Goal: Manage account settings

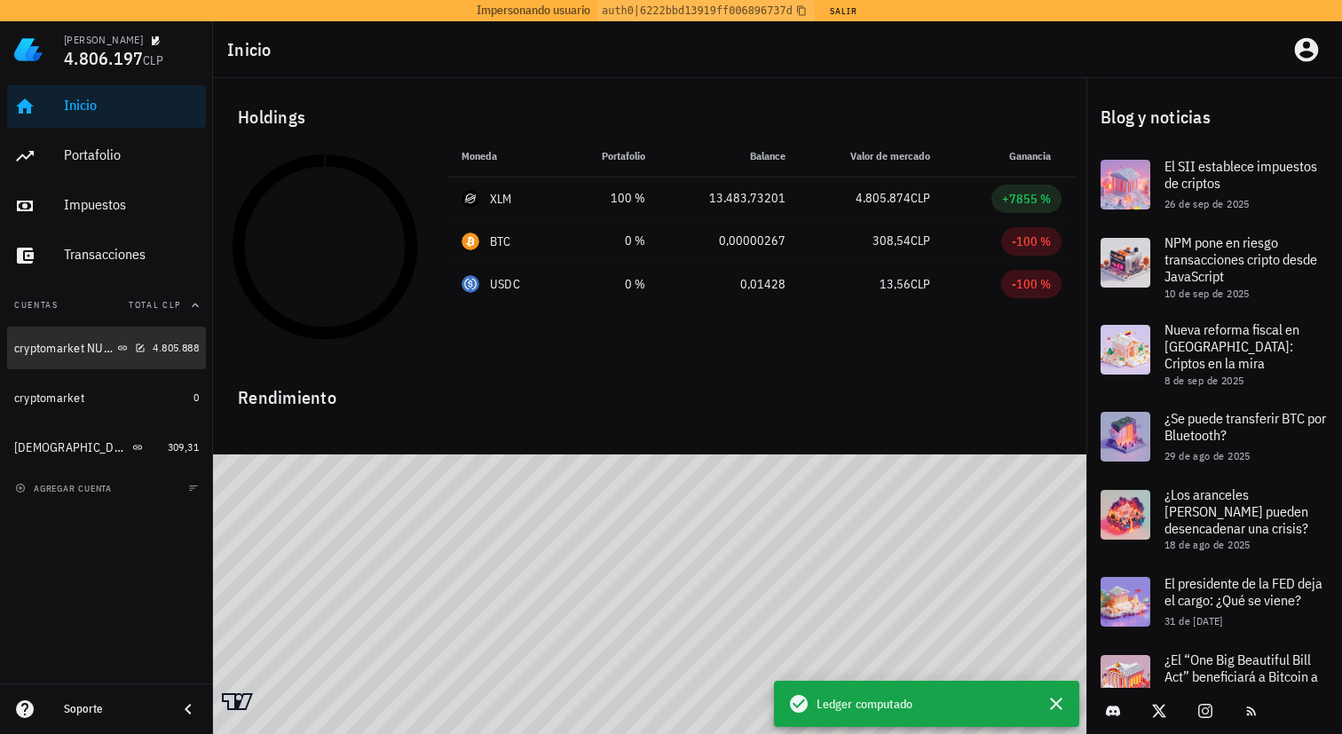
click at [35, 346] on div "cryptomarket NUEVA" at bounding box center [63, 348] width 99 height 15
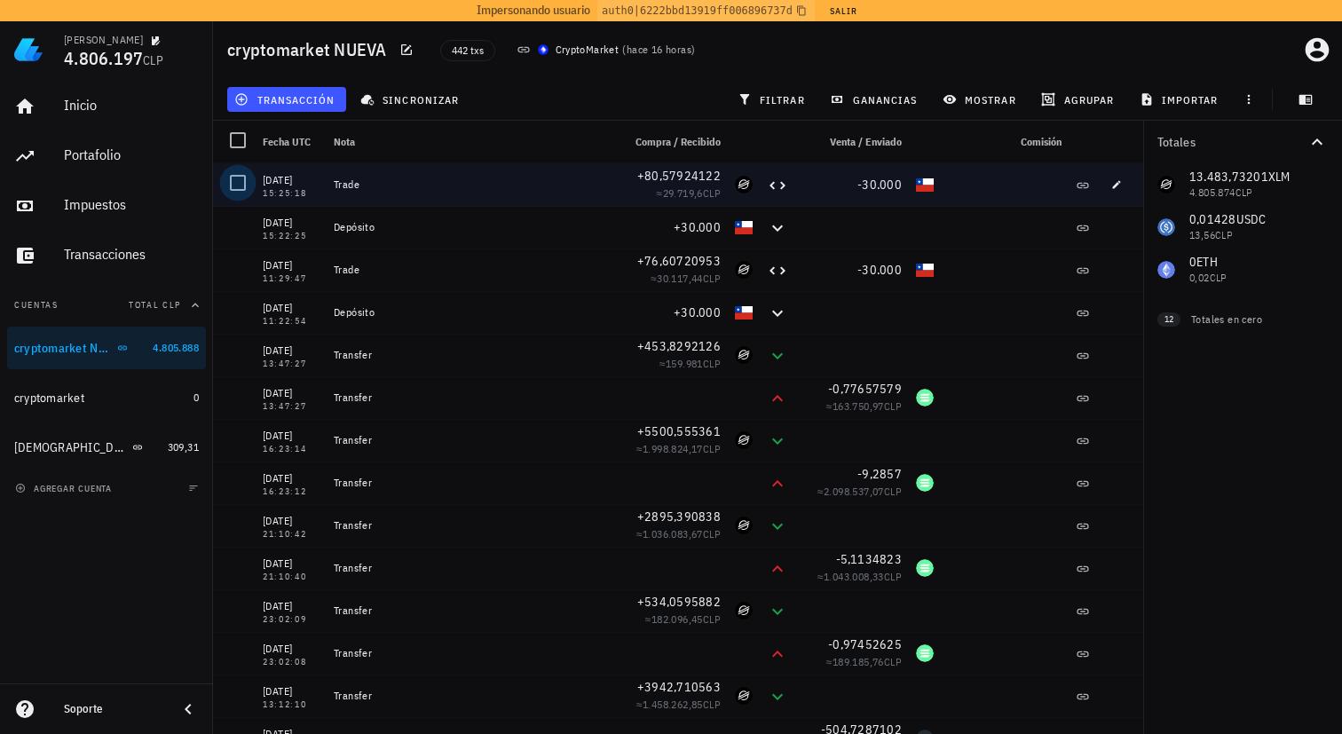
click at [245, 184] on div at bounding box center [238, 183] width 30 height 30
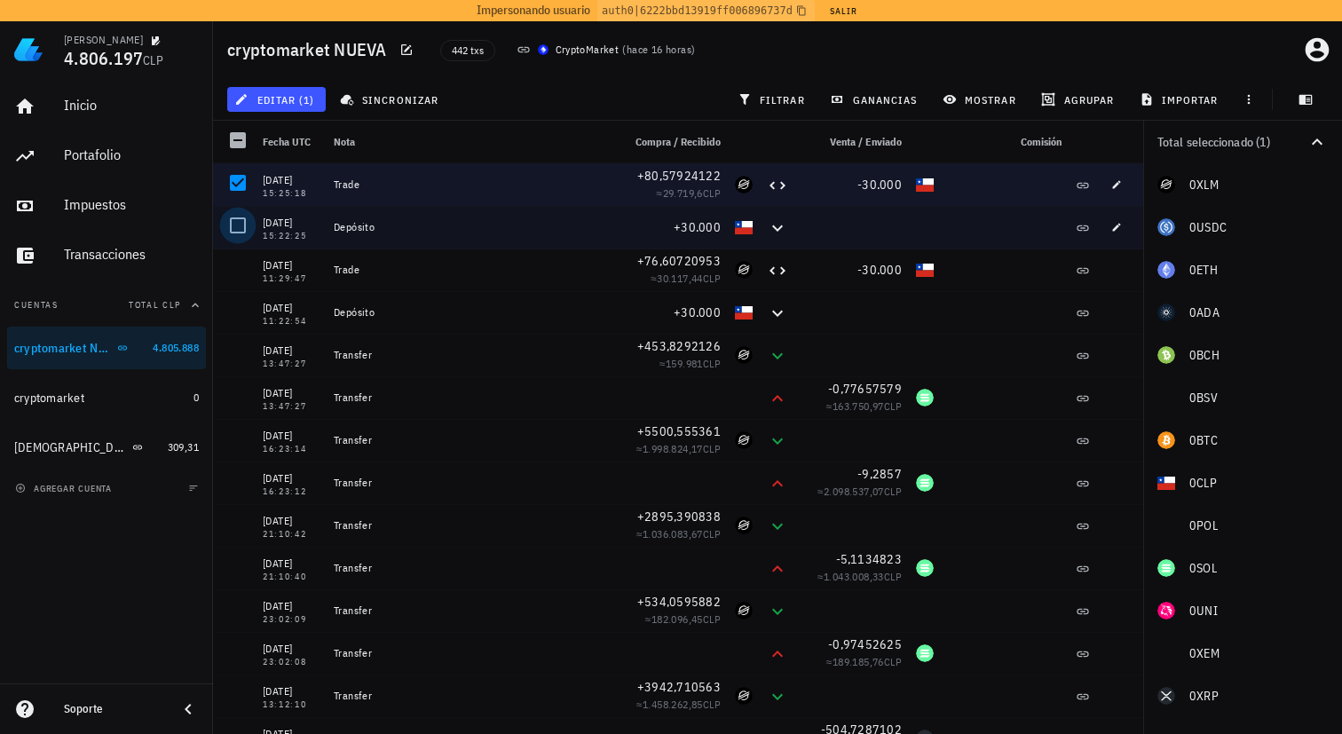
click at [243, 218] on div at bounding box center [238, 225] width 30 height 30
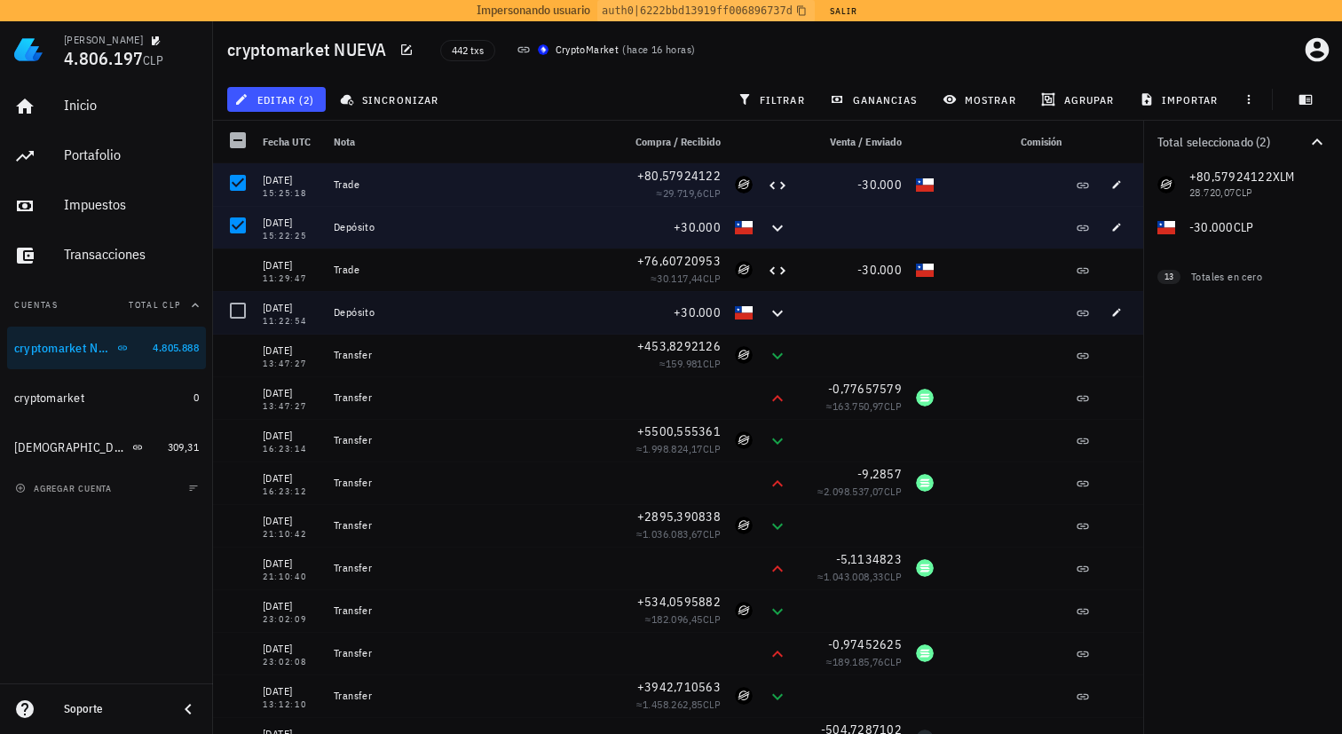
click at [243, 293] on div at bounding box center [234, 312] width 43 height 43
click at [240, 322] on div at bounding box center [238, 310] width 30 height 30
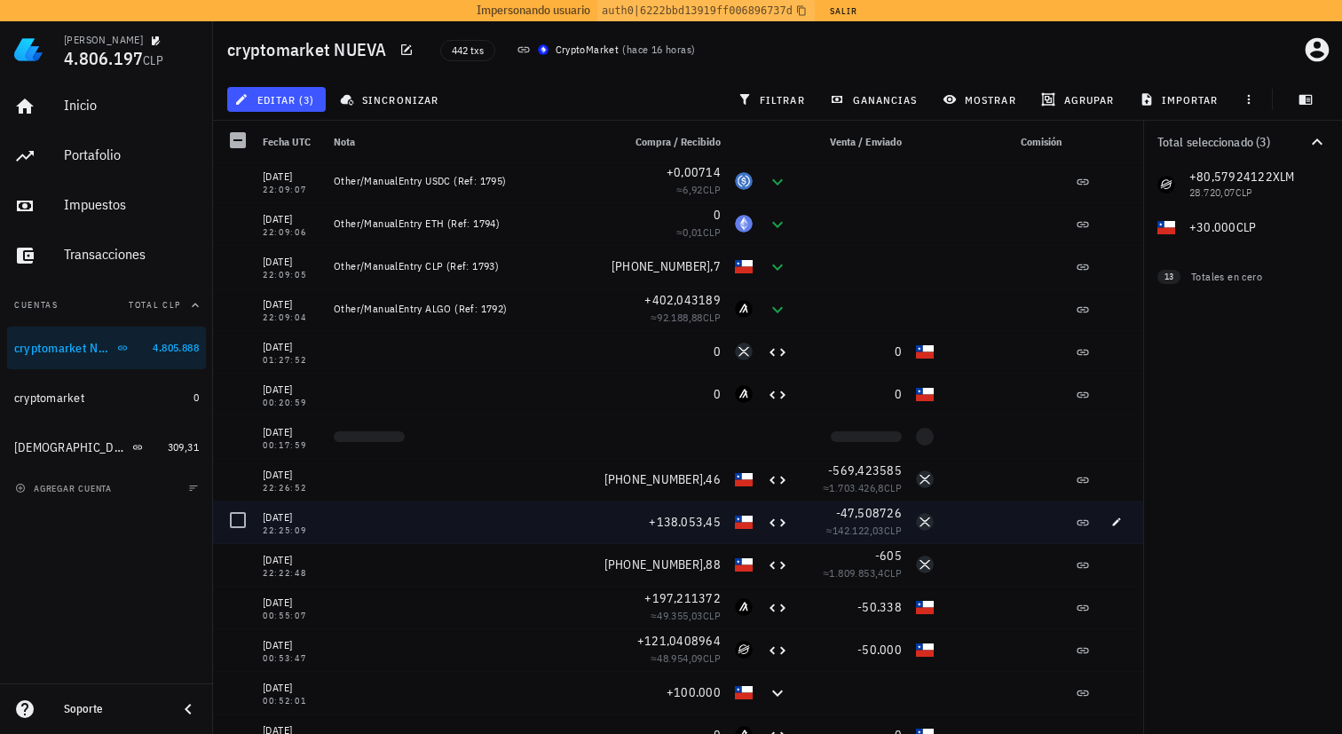
scroll to position [2311, 0]
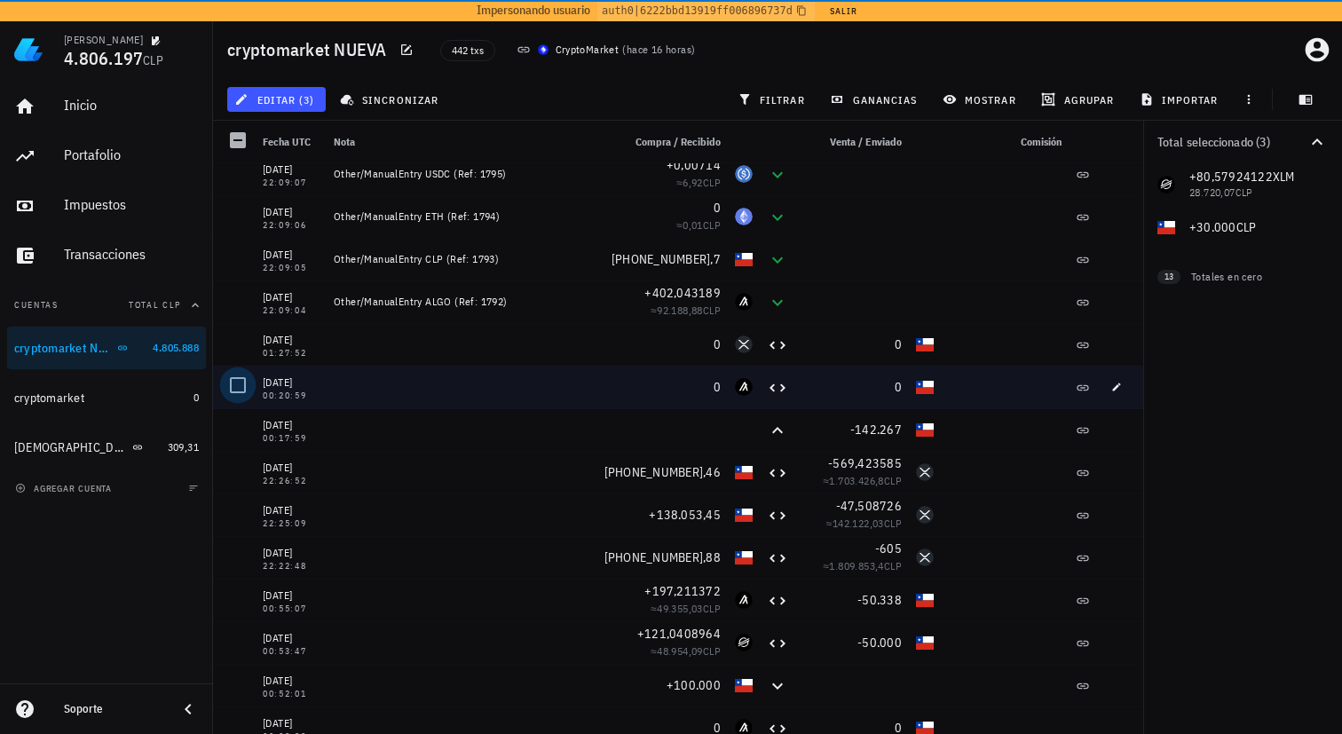
click at [241, 394] on div at bounding box center [238, 385] width 30 height 30
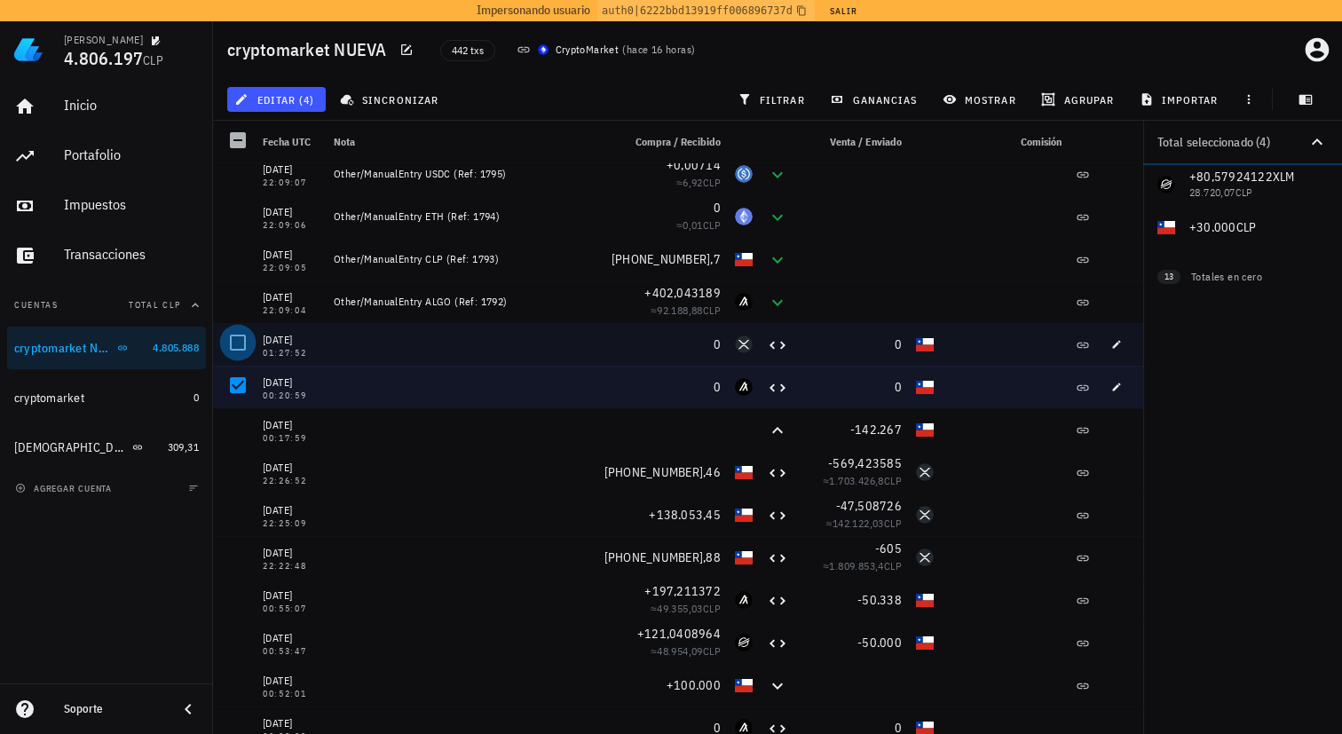
click at [240, 349] on div at bounding box center [238, 342] width 30 height 30
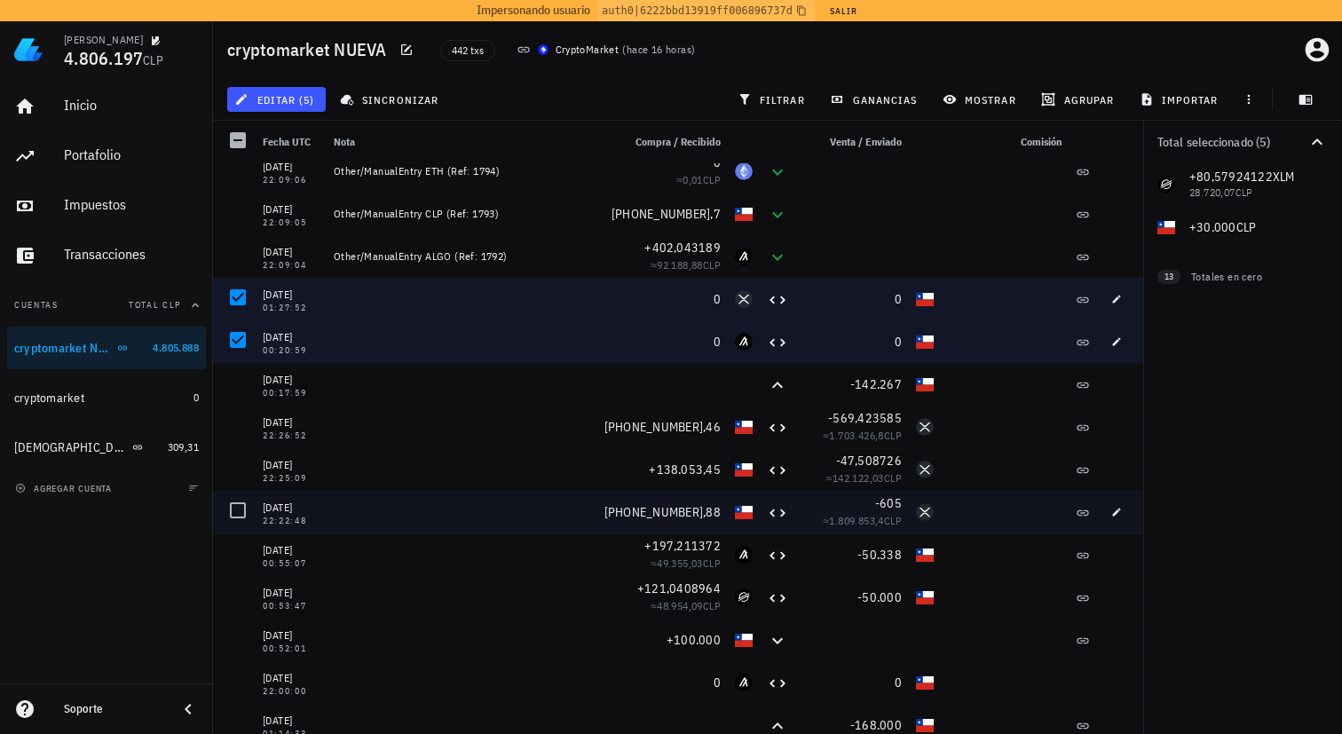
scroll to position [2380, 0]
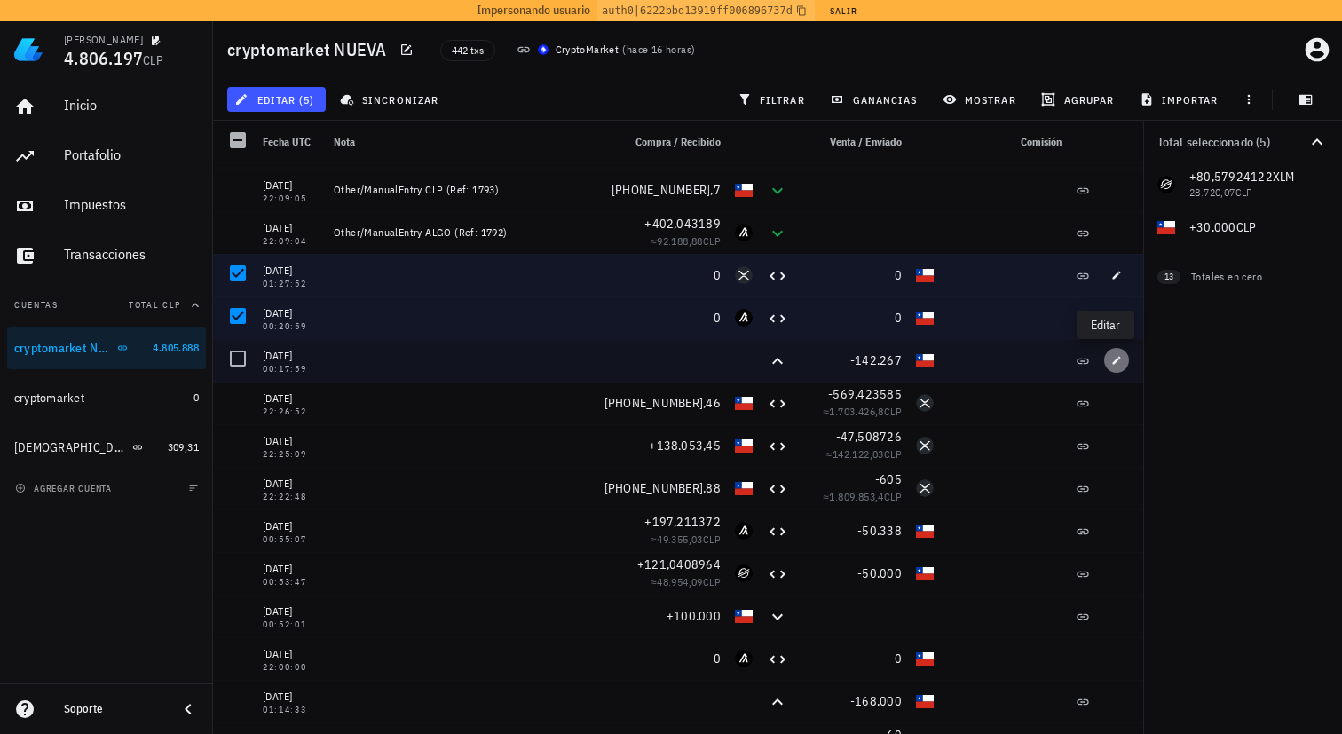
click at [1111, 361] on icon "button" at bounding box center [1116, 360] width 11 height 11
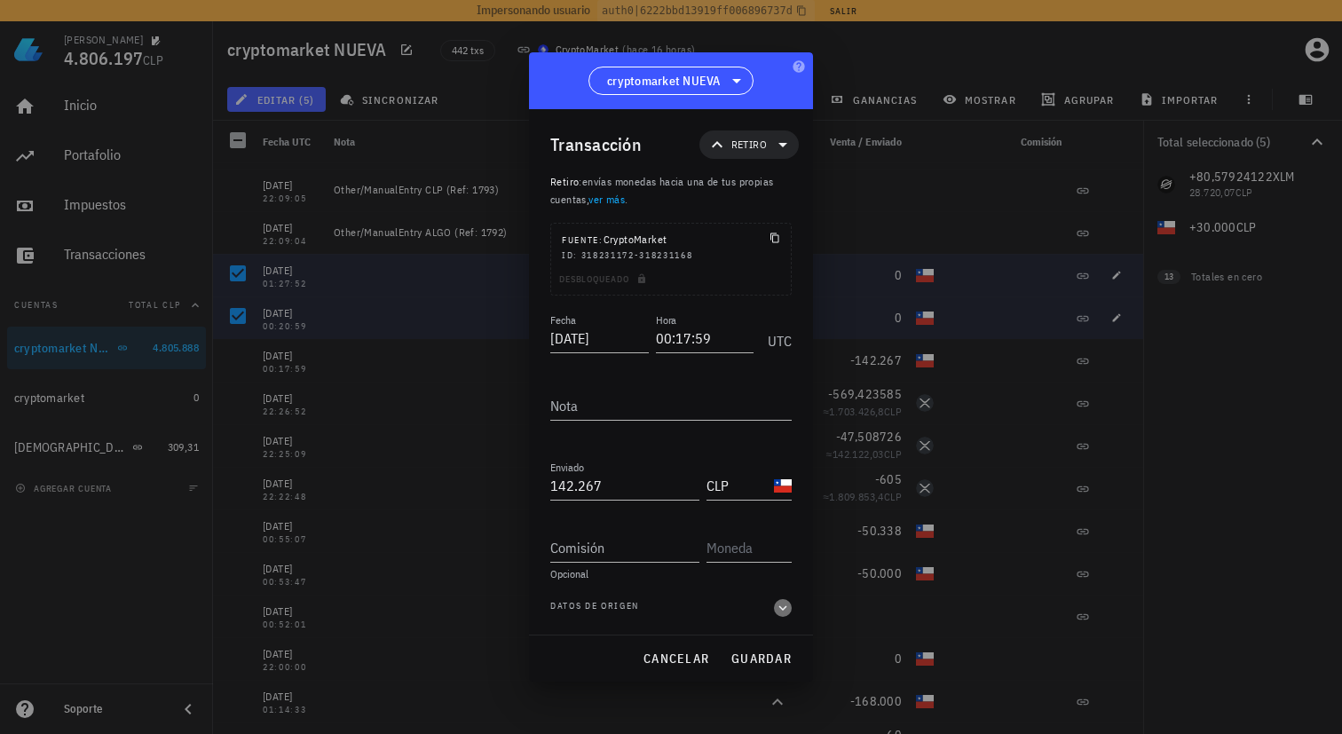
click at [777, 604] on icon "button" at bounding box center [783, 607] width 16 height 21
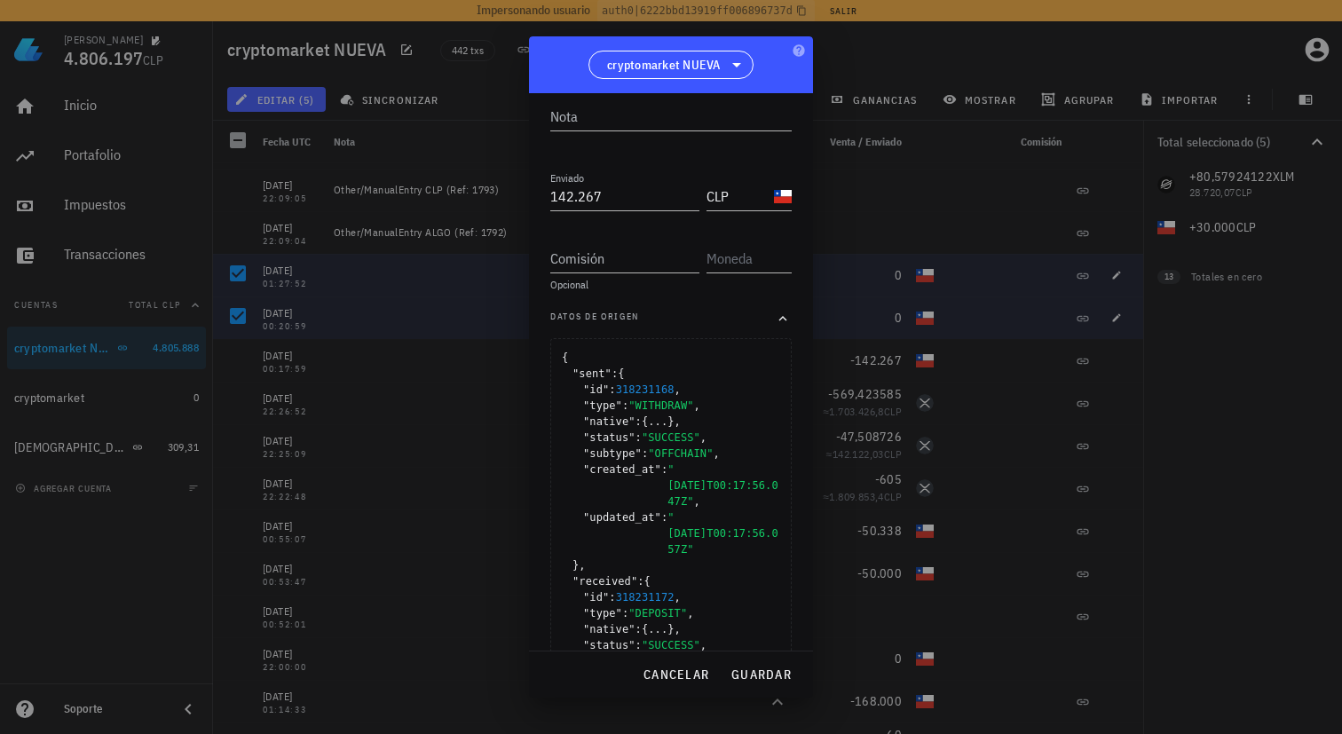
scroll to position [300, 0]
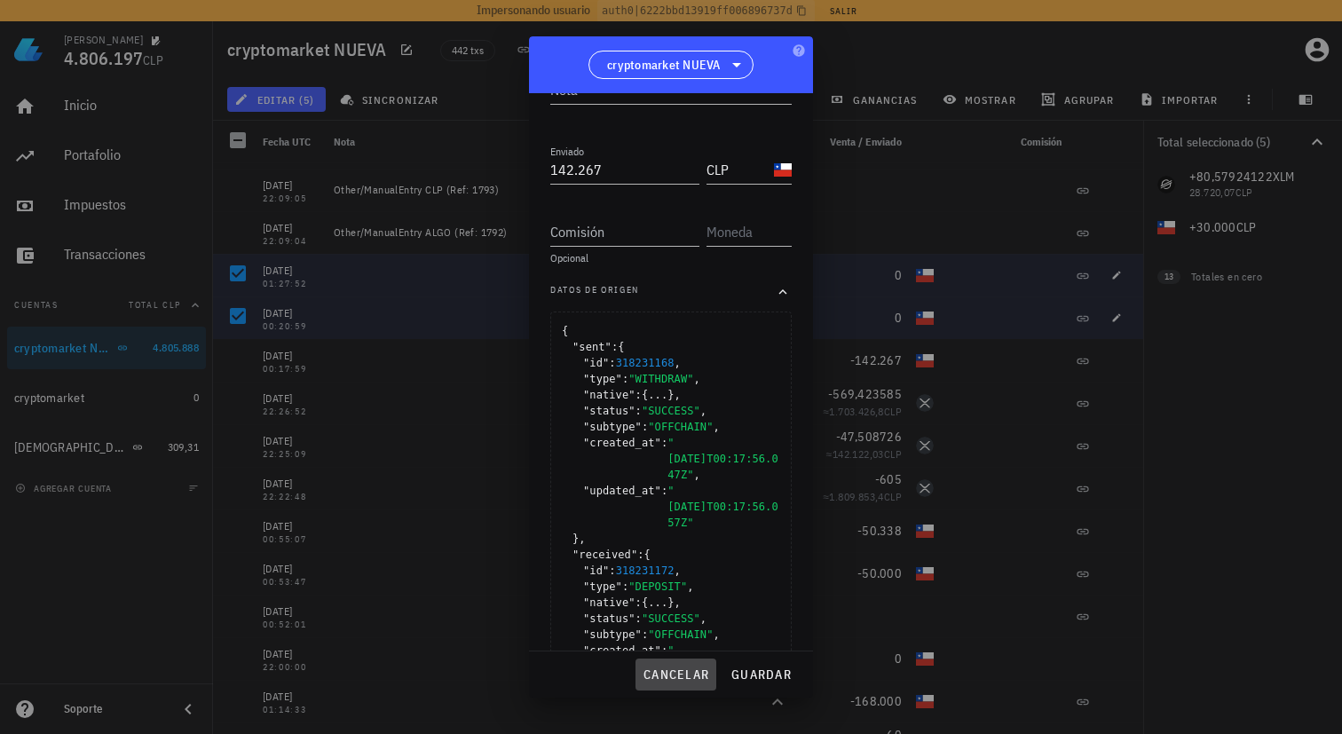
click at [675, 681] on span "cancelar" at bounding box center [675, 674] width 67 height 16
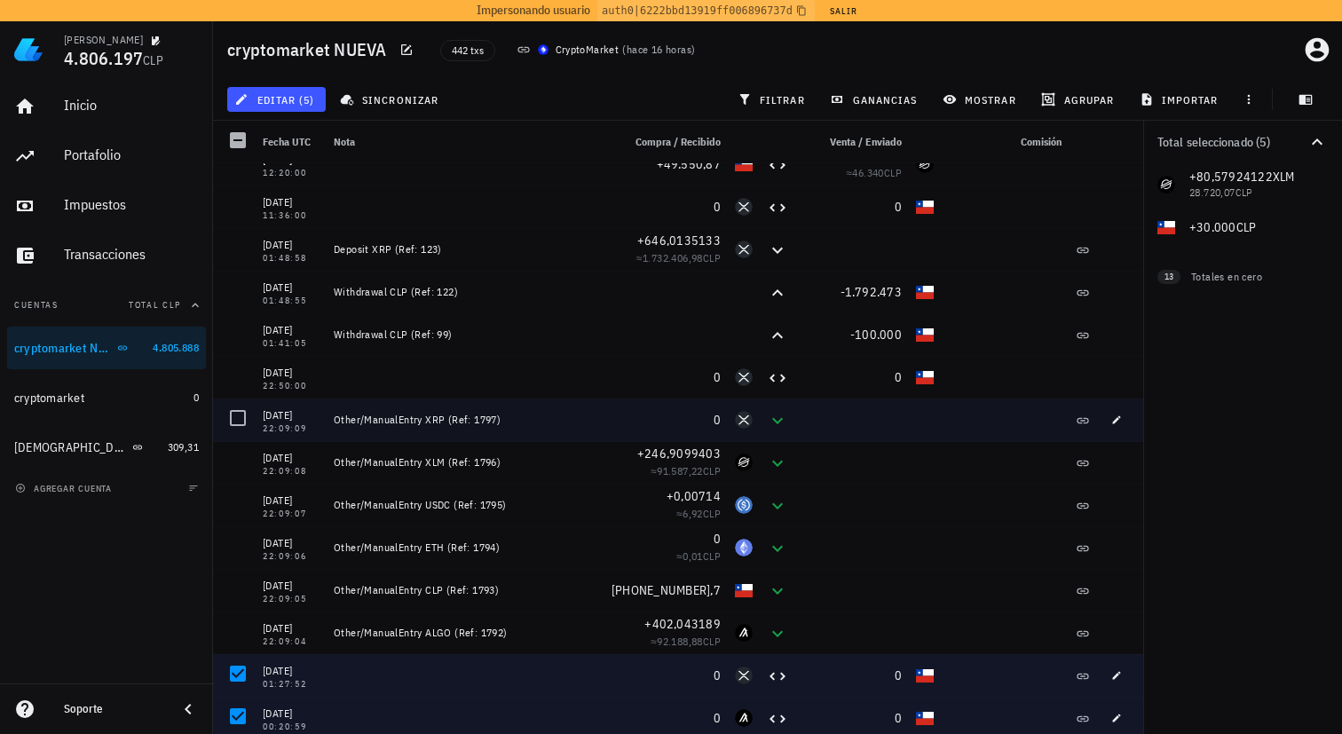
scroll to position [1958, 0]
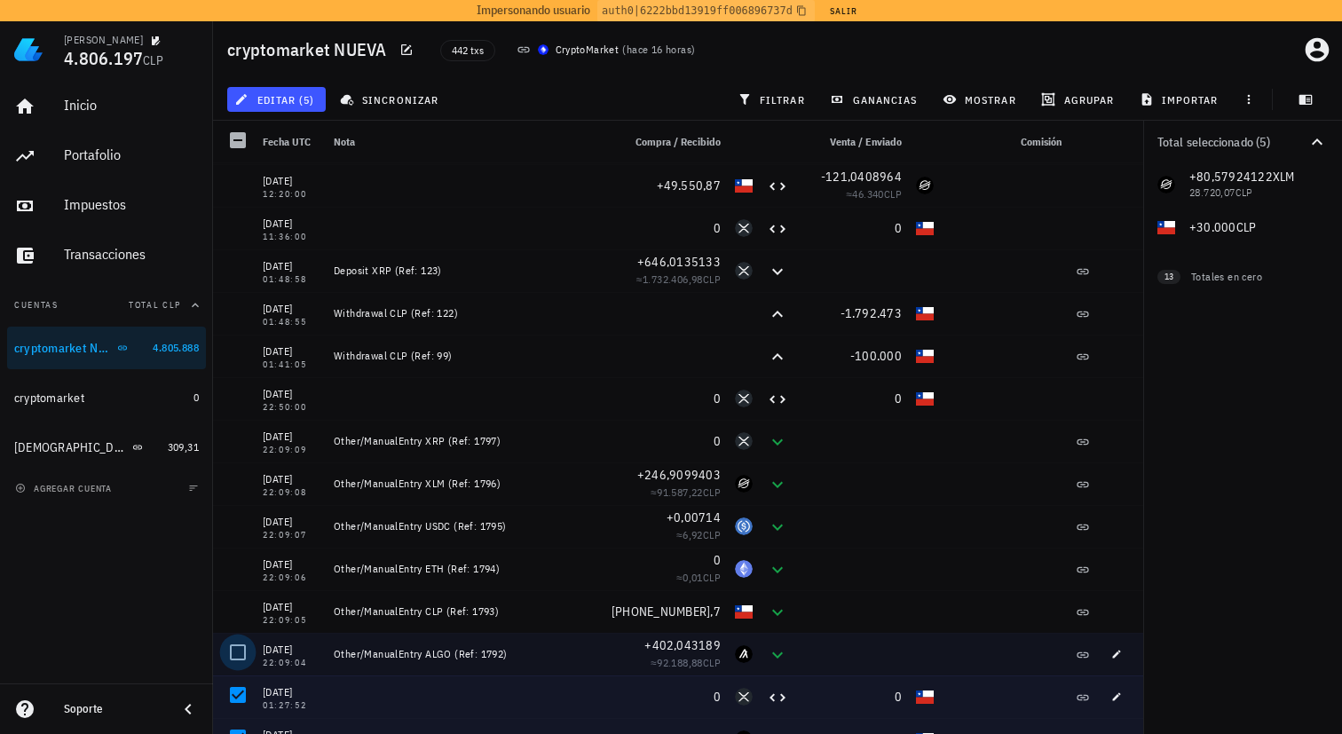
click at [248, 655] on div at bounding box center [238, 652] width 30 height 30
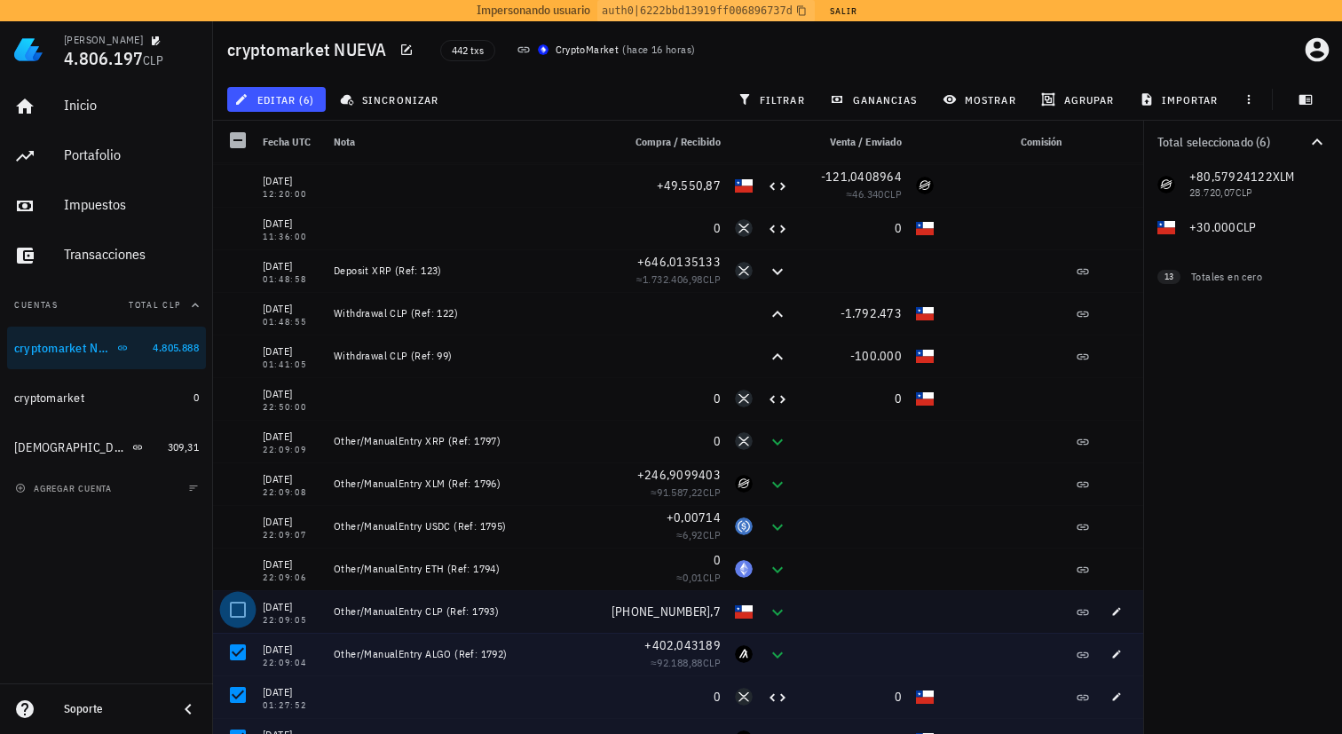
click at [244, 603] on div at bounding box center [238, 610] width 30 height 30
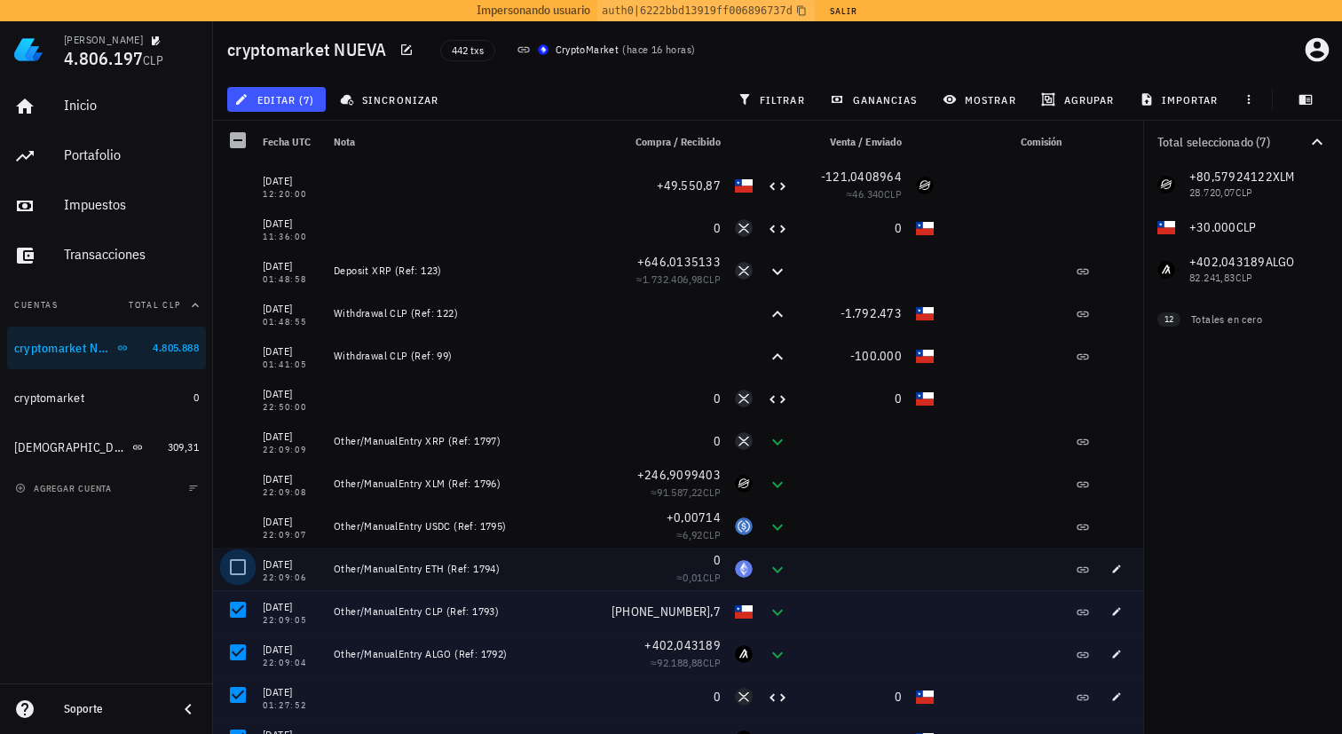
click at [244, 565] on div at bounding box center [238, 567] width 30 height 30
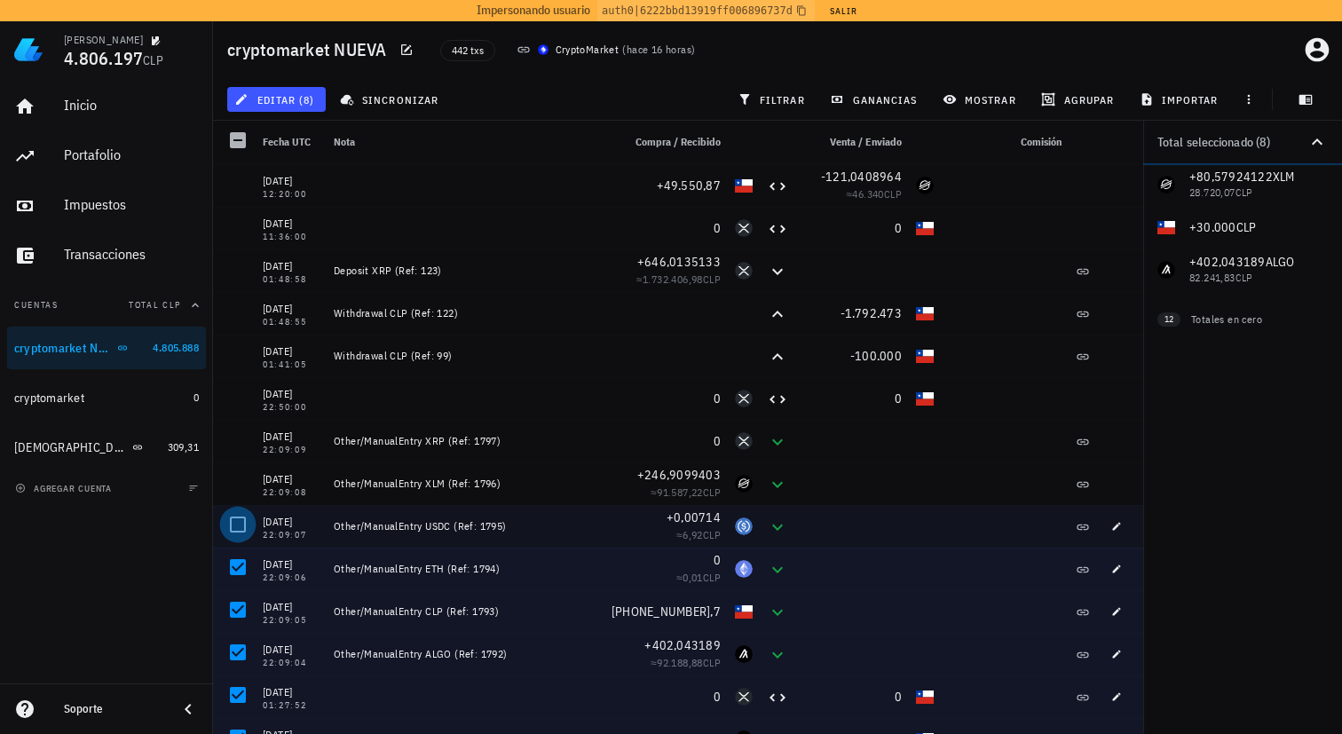
click at [239, 538] on div at bounding box center [238, 524] width 30 height 30
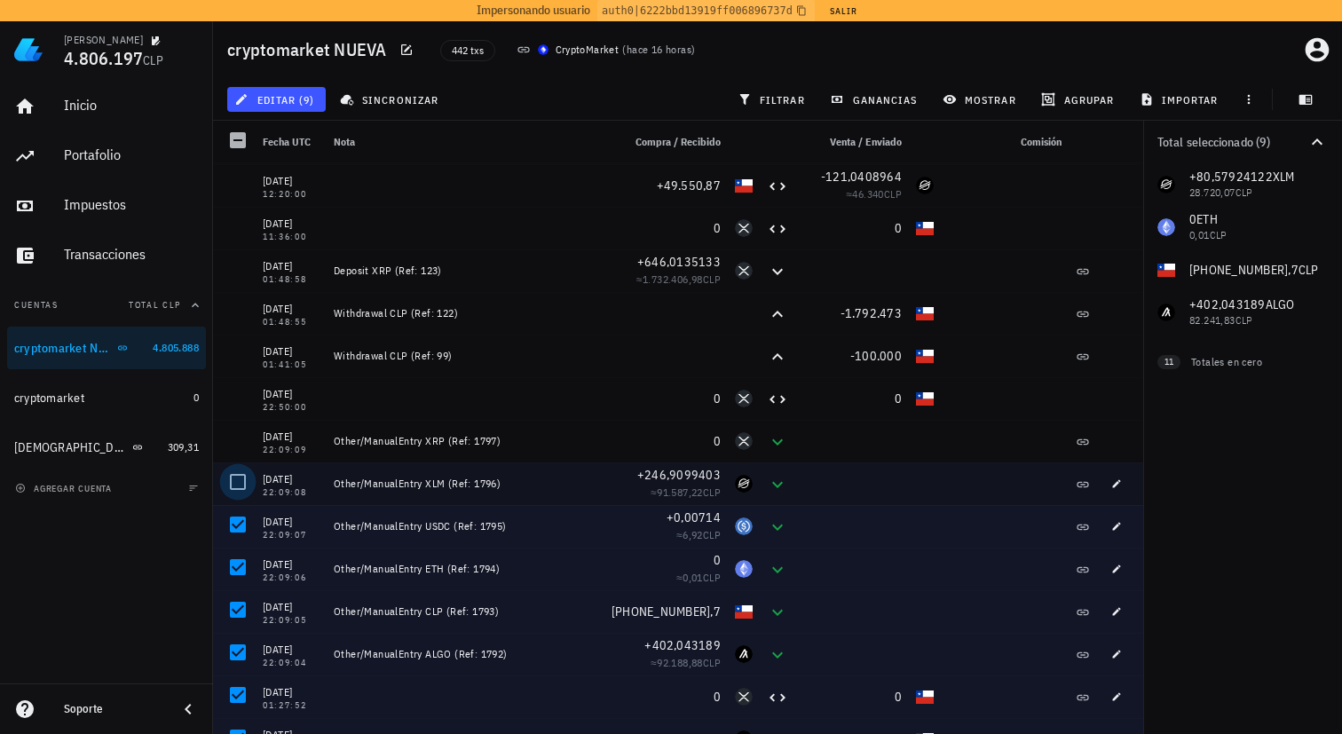
click at [237, 486] on div at bounding box center [238, 482] width 30 height 30
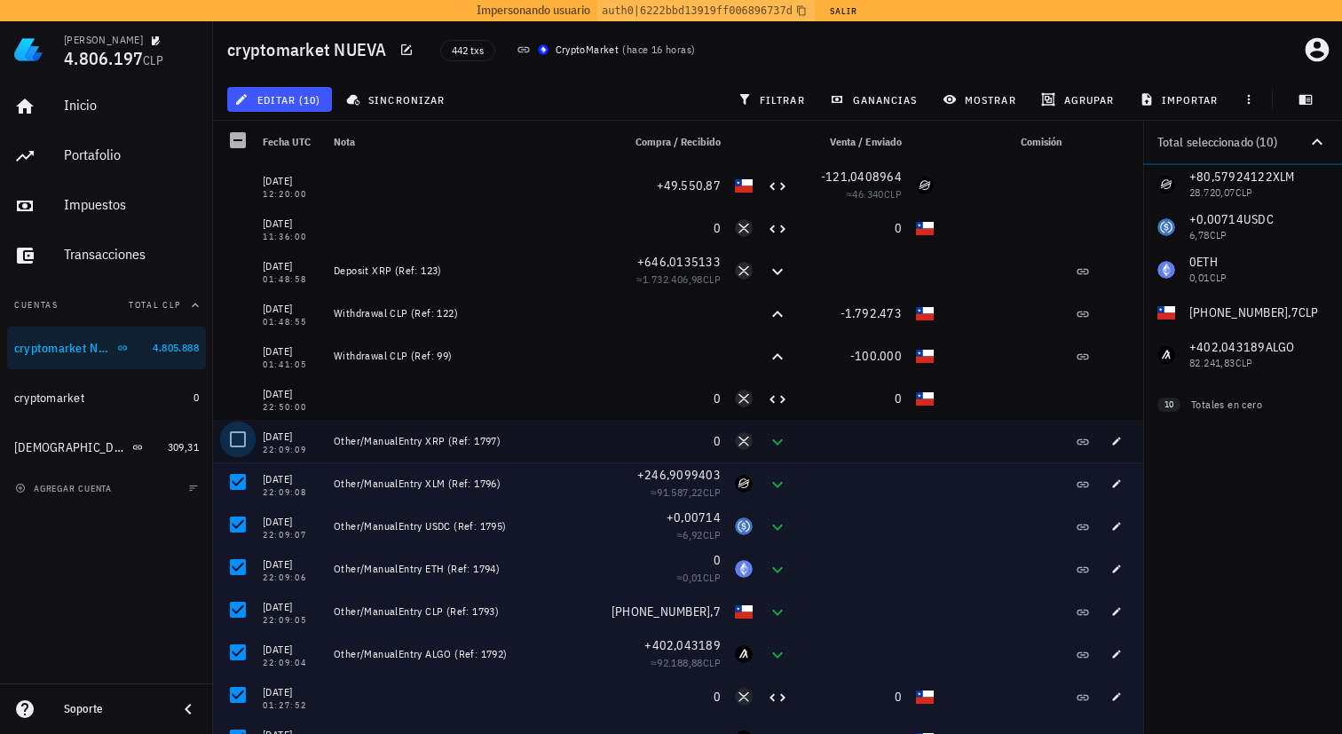
click at [235, 437] on div at bounding box center [238, 439] width 30 height 30
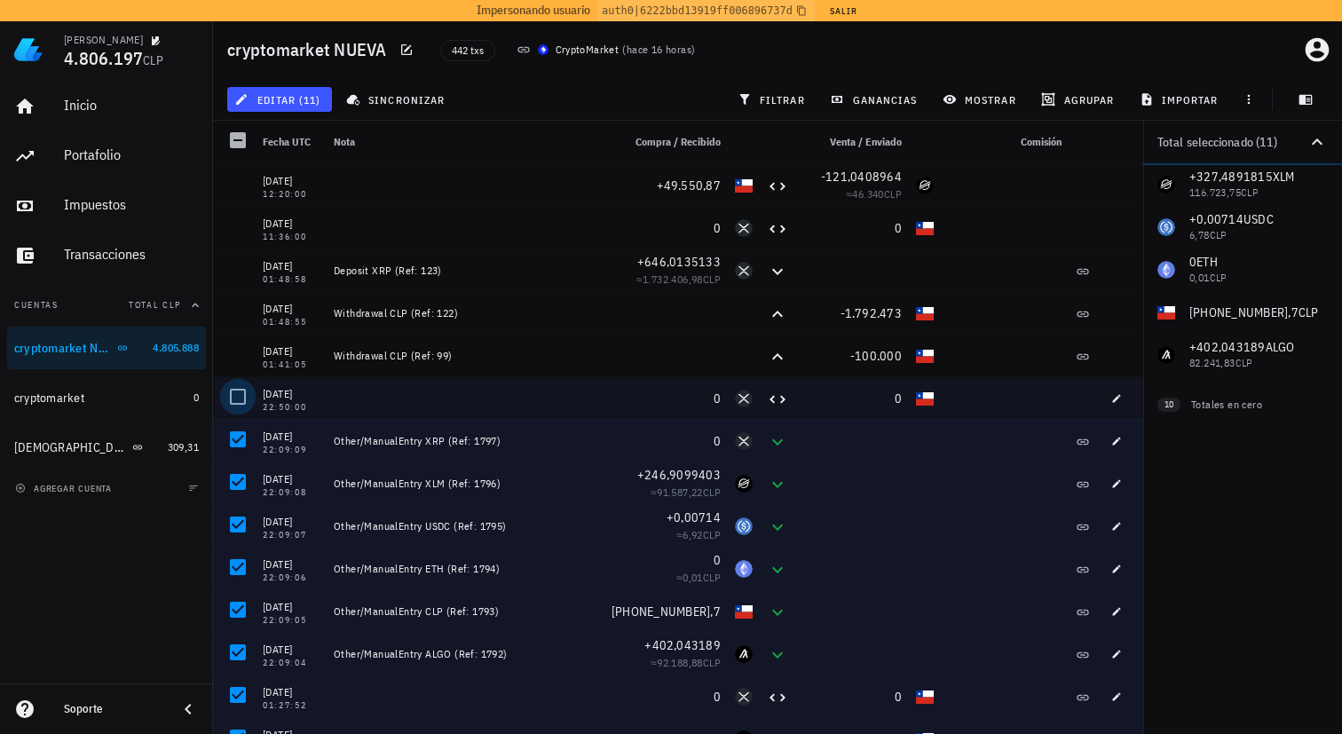
click at [236, 393] on div at bounding box center [238, 397] width 30 height 30
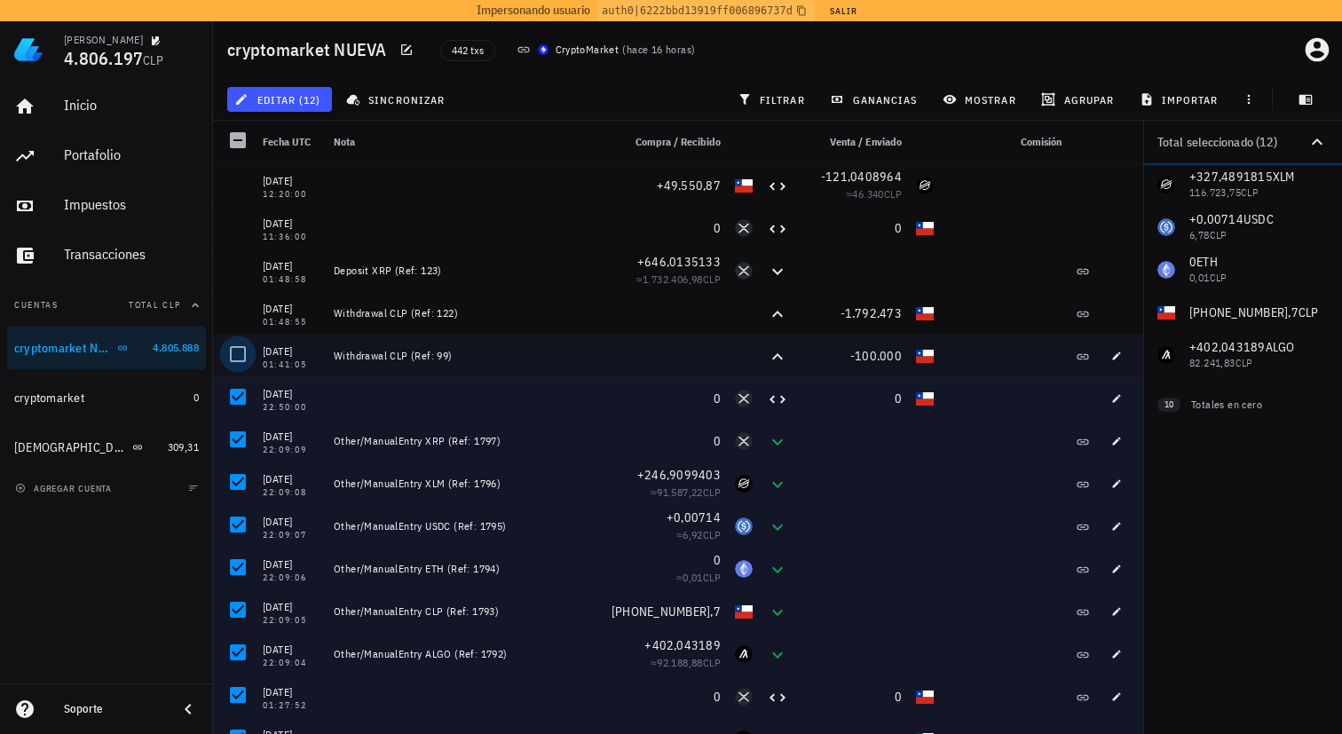
click at [235, 360] on div at bounding box center [238, 354] width 30 height 30
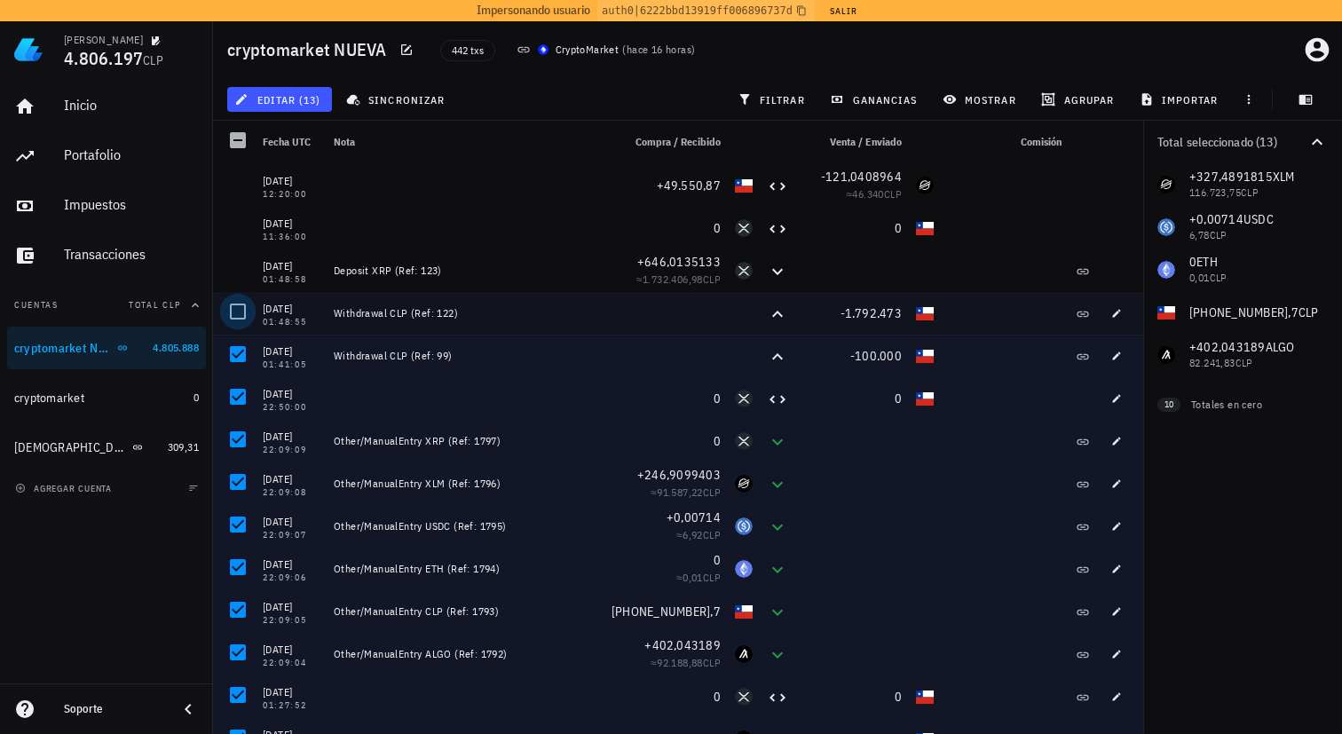
click at [234, 308] on div at bounding box center [238, 311] width 30 height 30
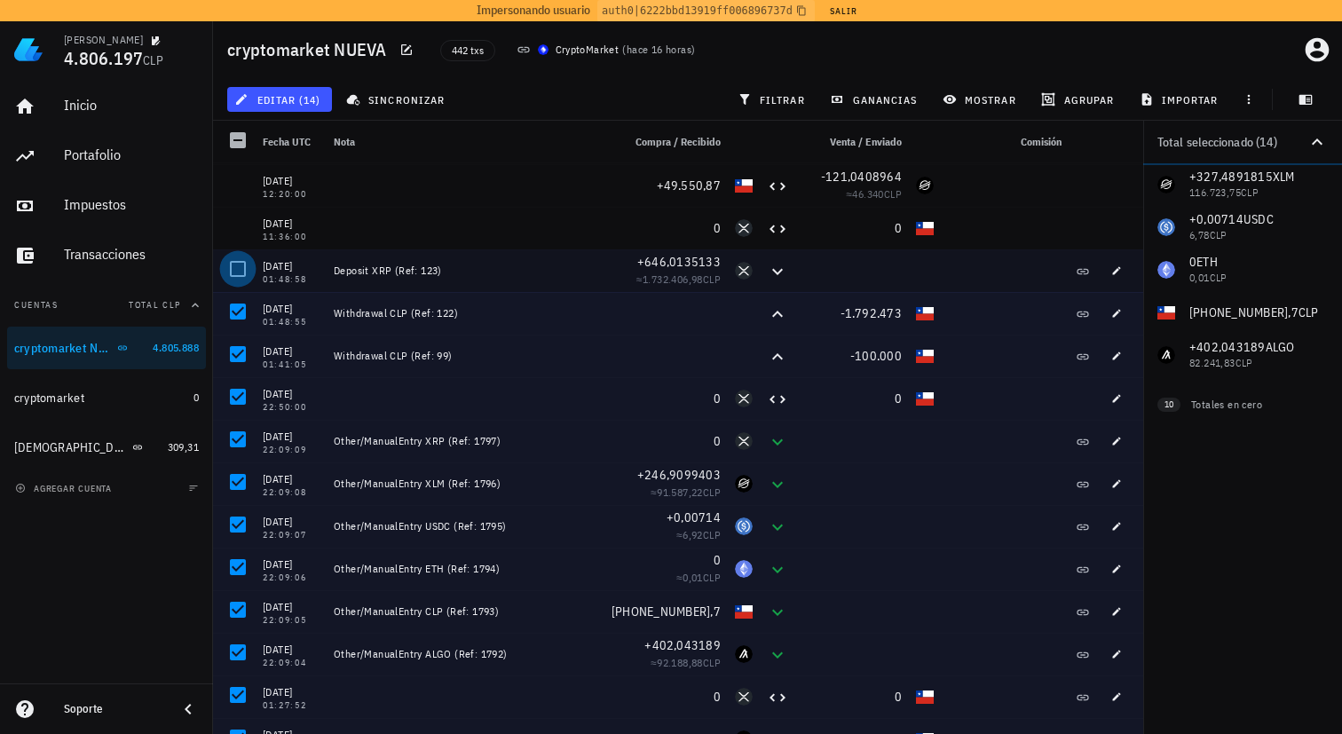
click at [238, 278] on div at bounding box center [238, 269] width 30 height 30
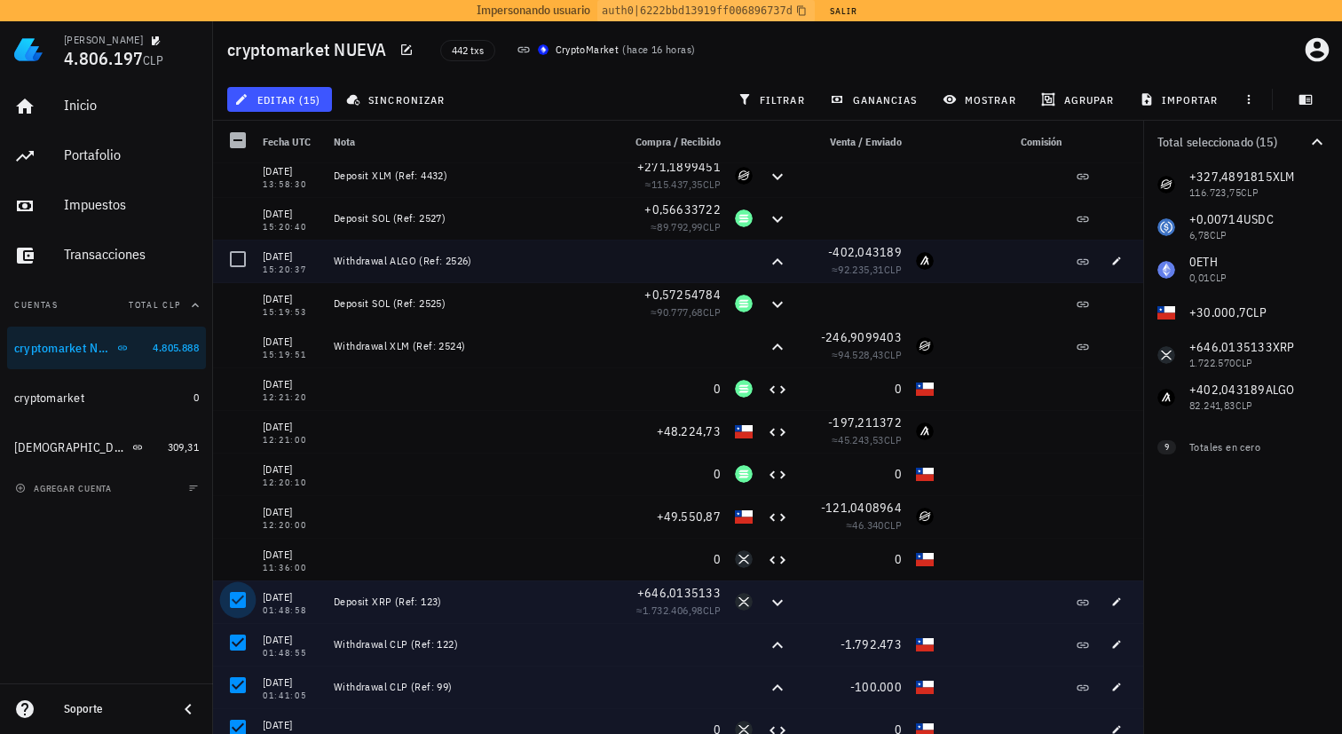
scroll to position [1610, 0]
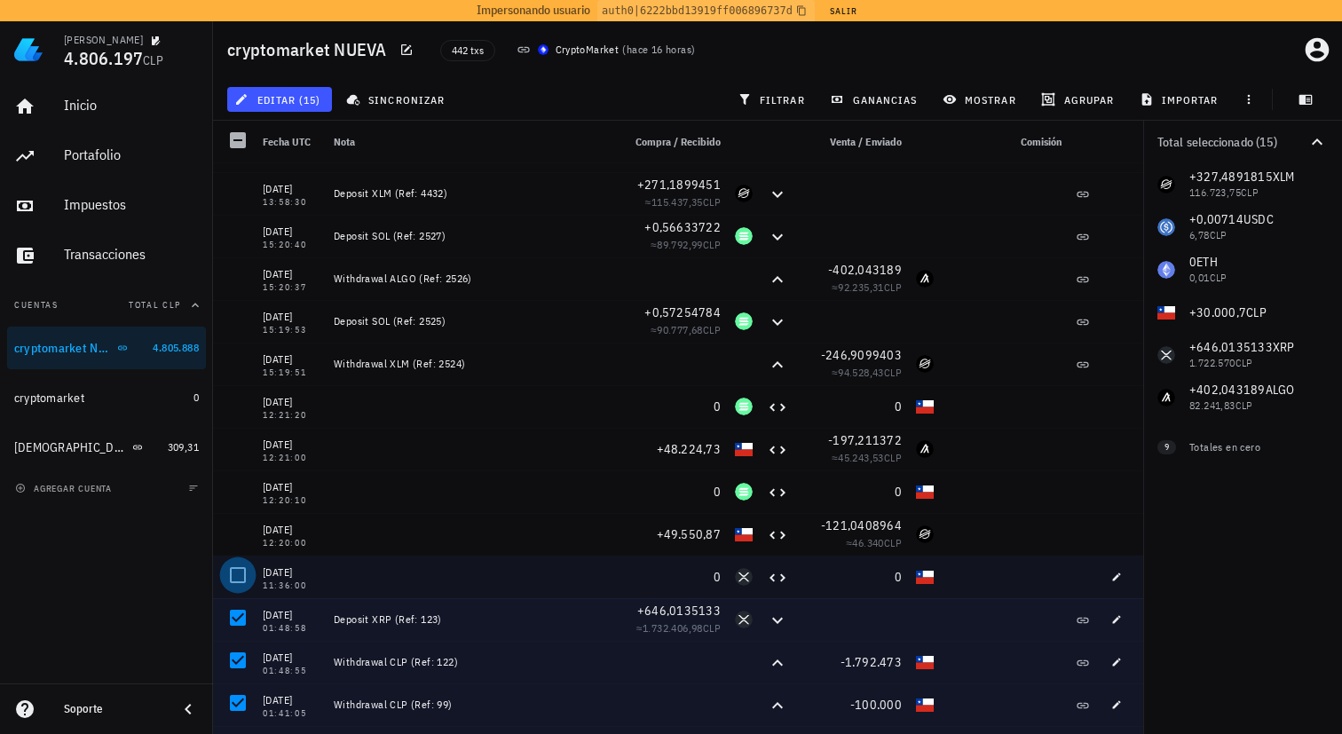
click at [236, 576] on div at bounding box center [238, 575] width 30 height 30
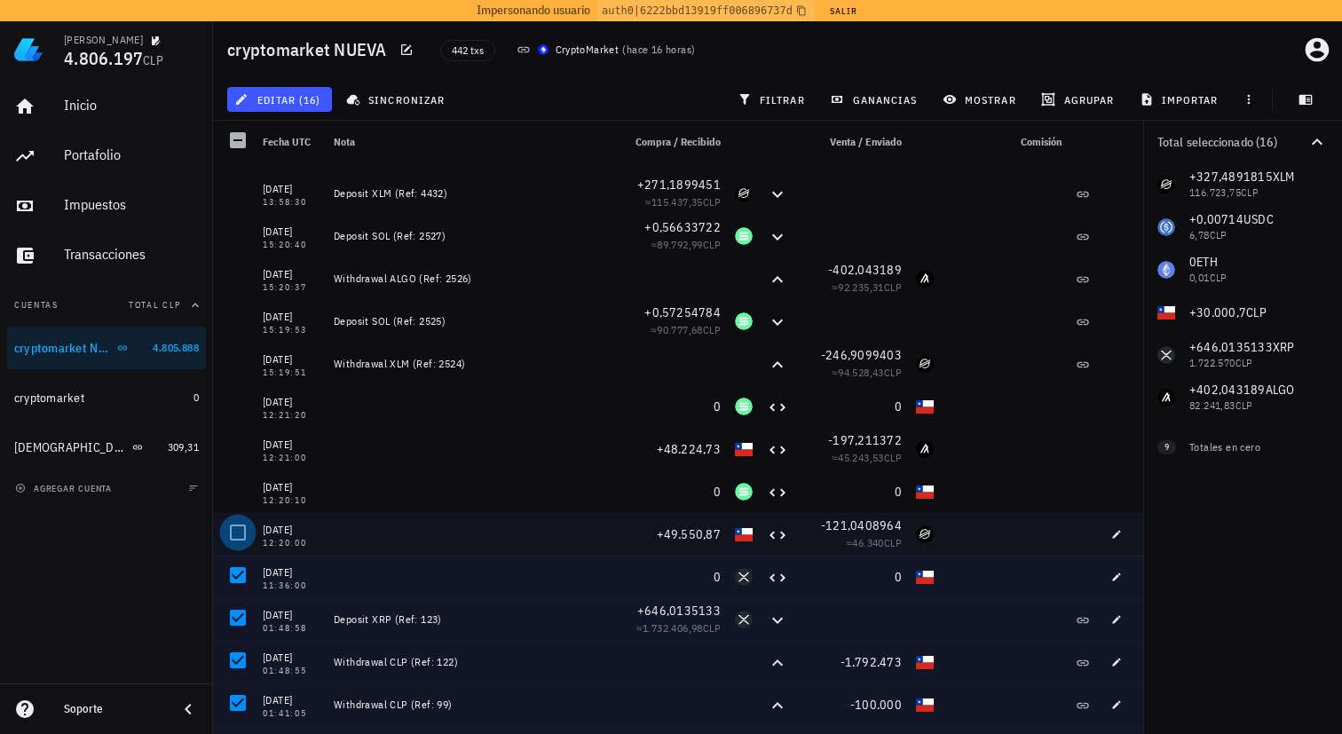
click at [236, 528] on div at bounding box center [238, 532] width 30 height 30
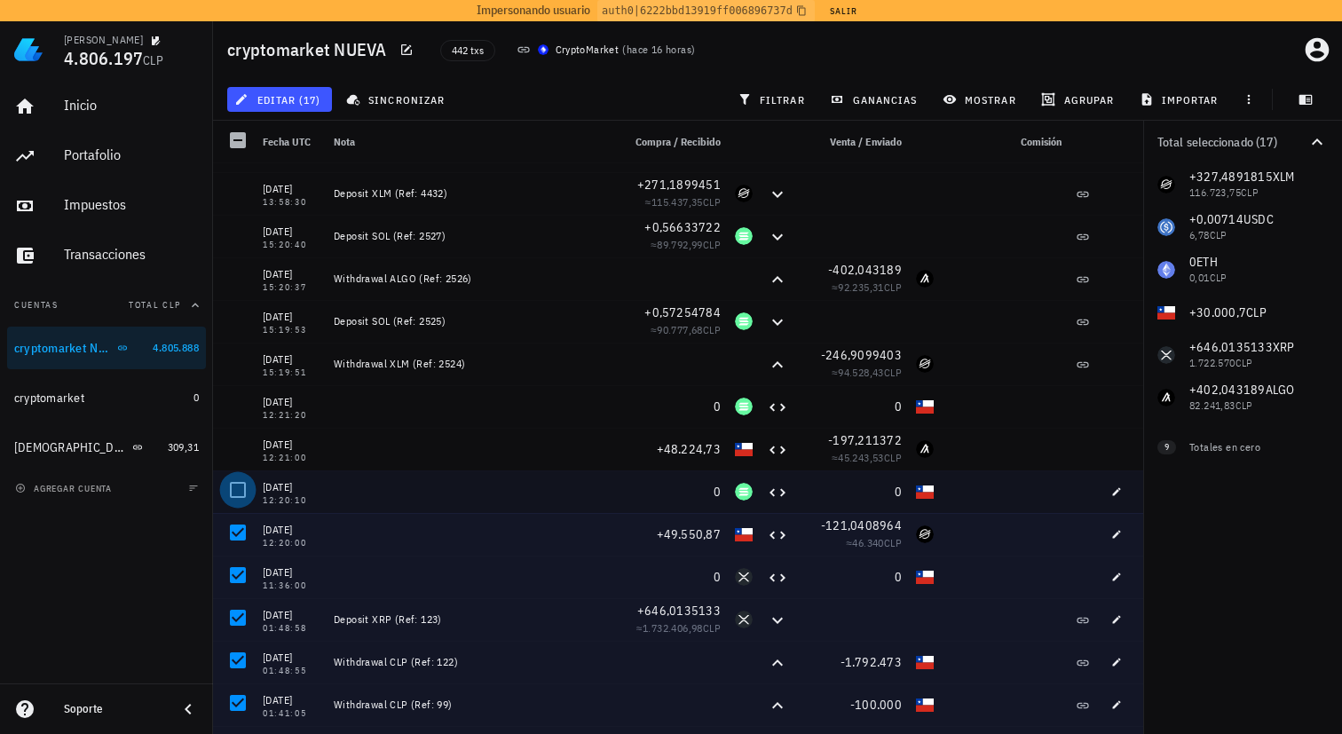
click at [236, 495] on div at bounding box center [238, 490] width 30 height 30
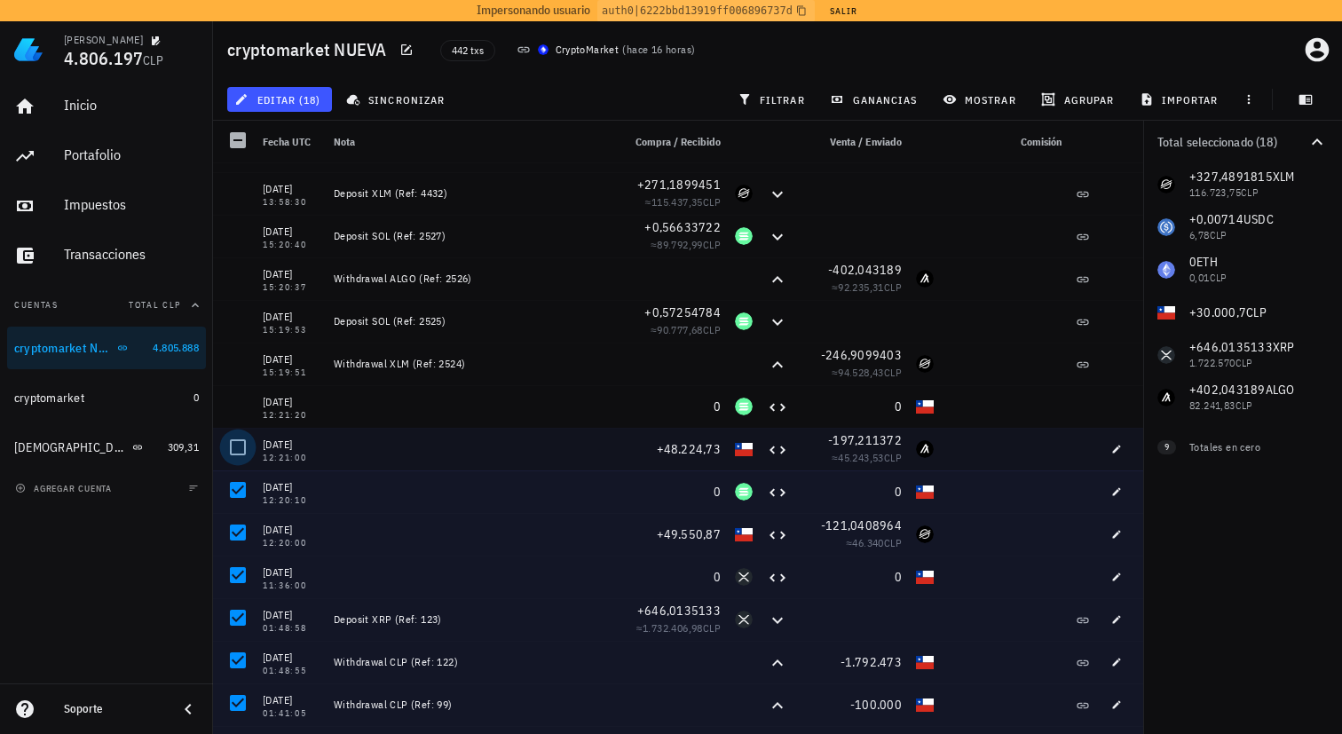
click at [236, 448] on div at bounding box center [238, 447] width 30 height 30
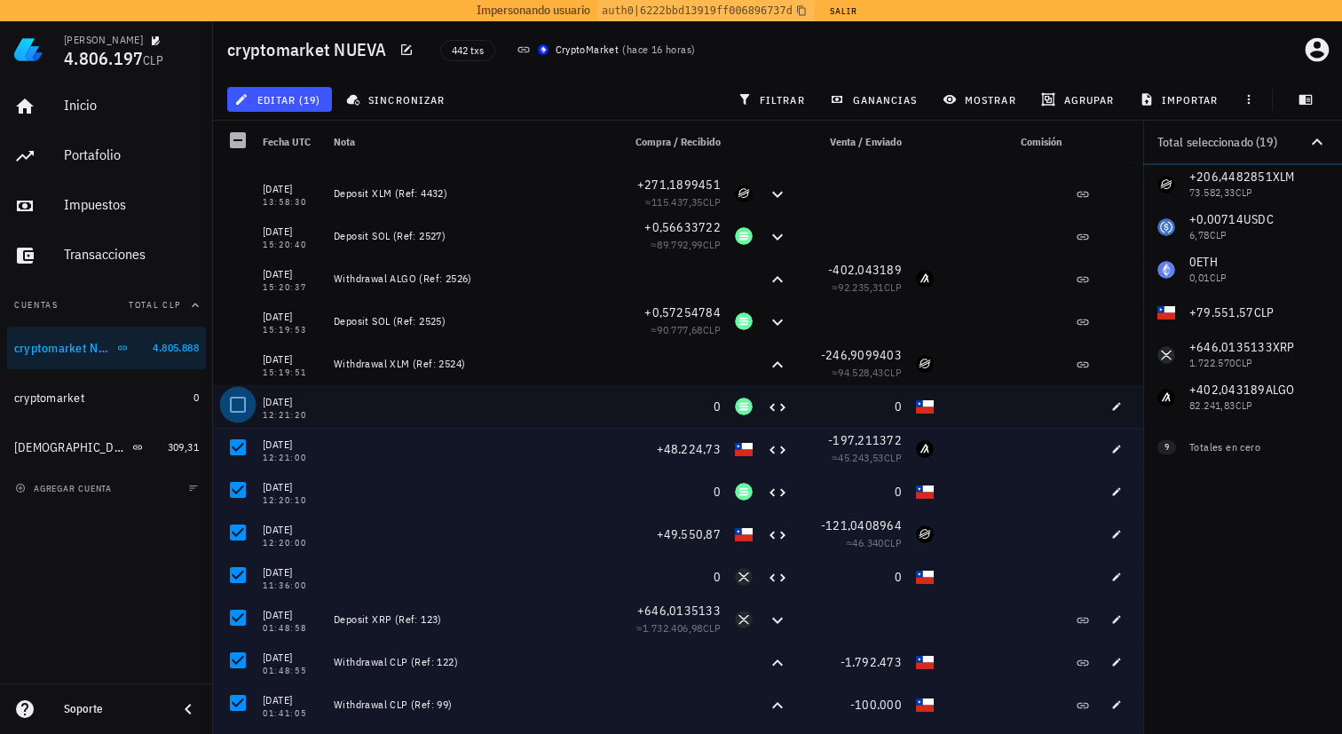
click at [238, 411] on div at bounding box center [238, 405] width 30 height 30
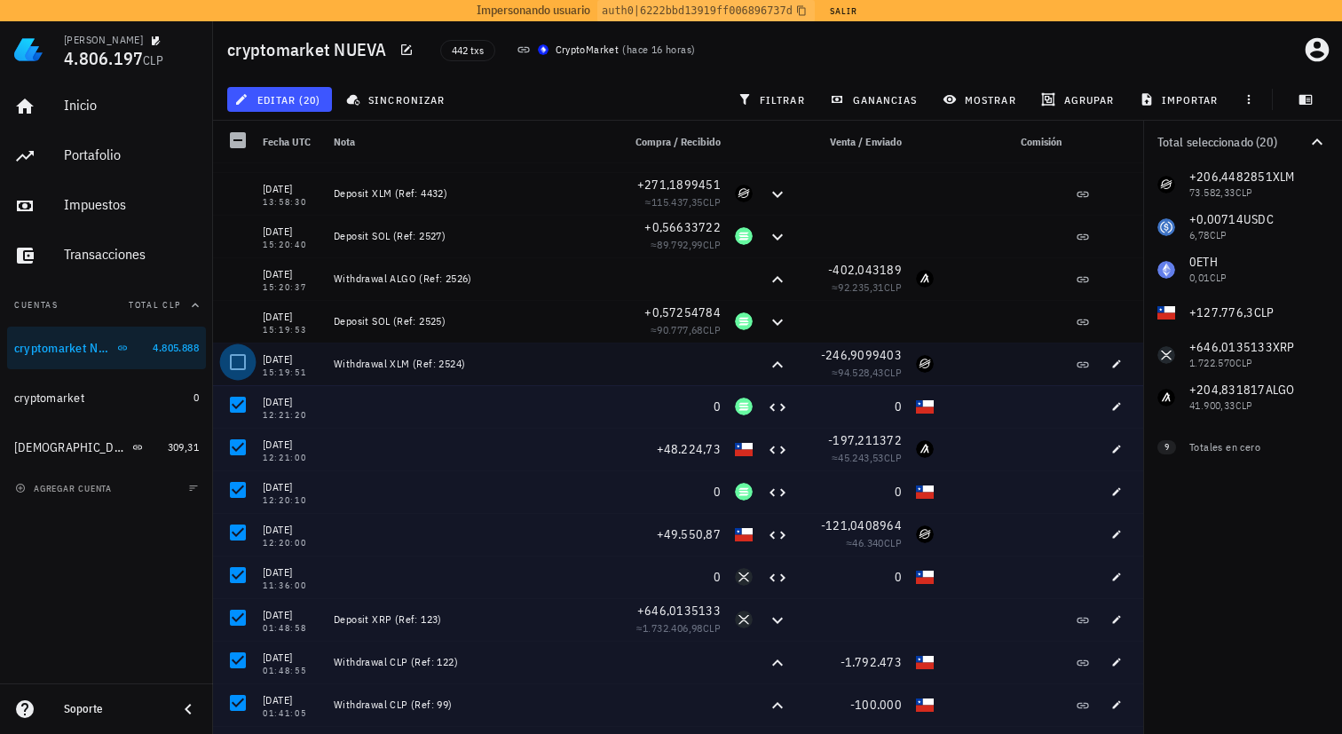
click at [238, 367] on div at bounding box center [238, 362] width 30 height 30
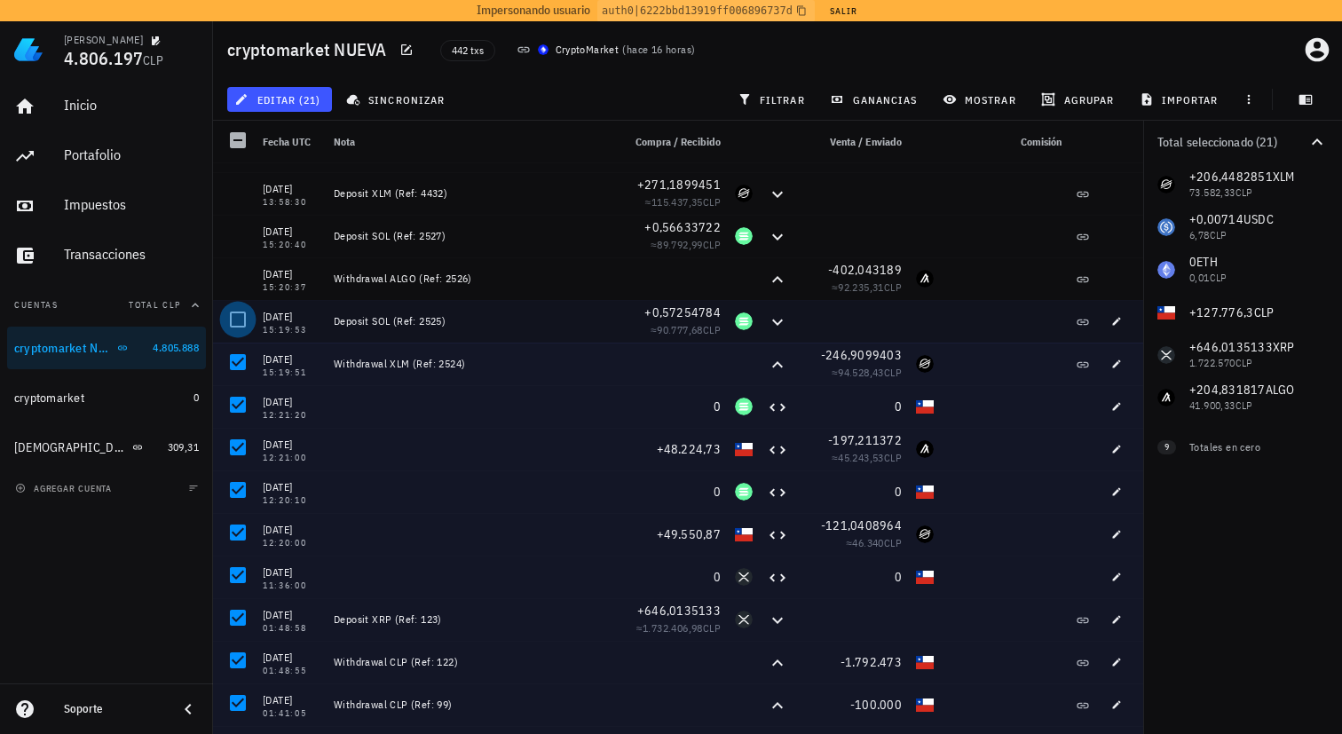
click at [239, 324] on div at bounding box center [238, 319] width 30 height 30
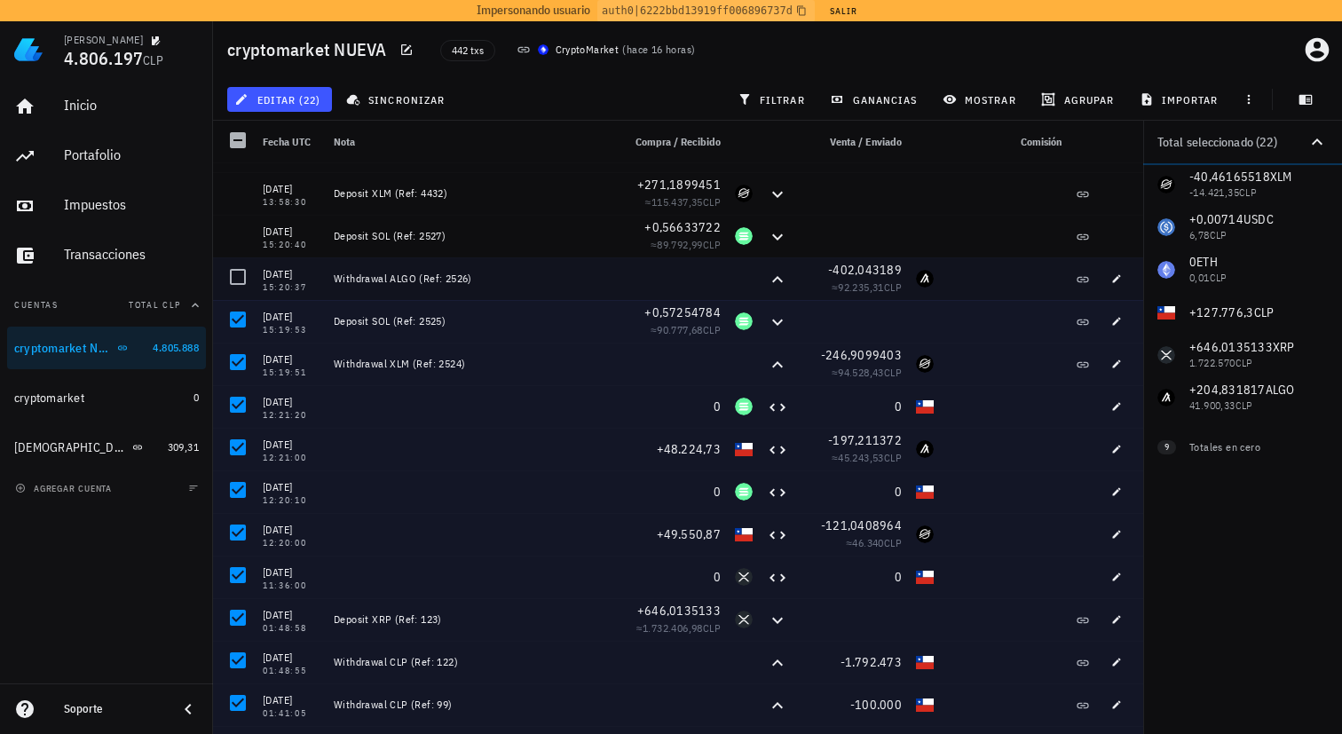
click at [239, 294] on div at bounding box center [234, 278] width 43 height 43
click at [237, 280] on div at bounding box center [238, 277] width 30 height 30
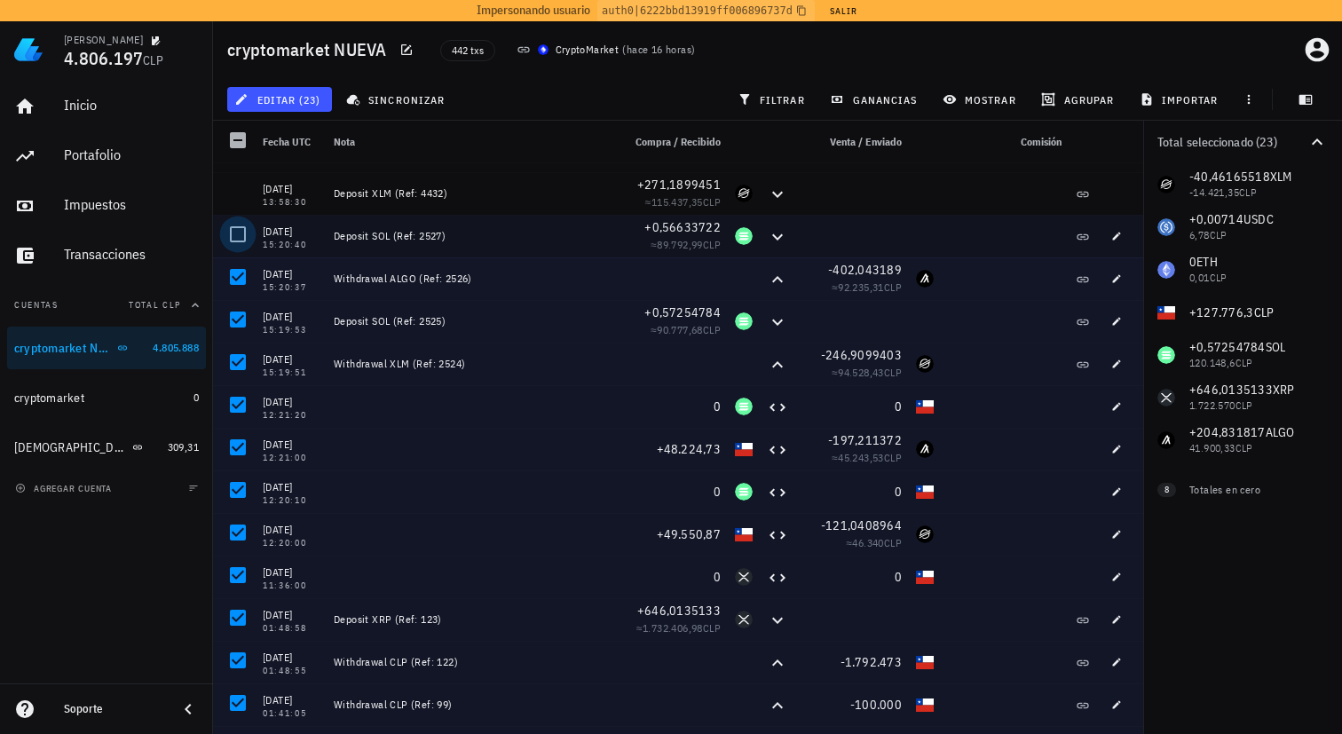
click at [238, 234] on div at bounding box center [238, 234] width 30 height 30
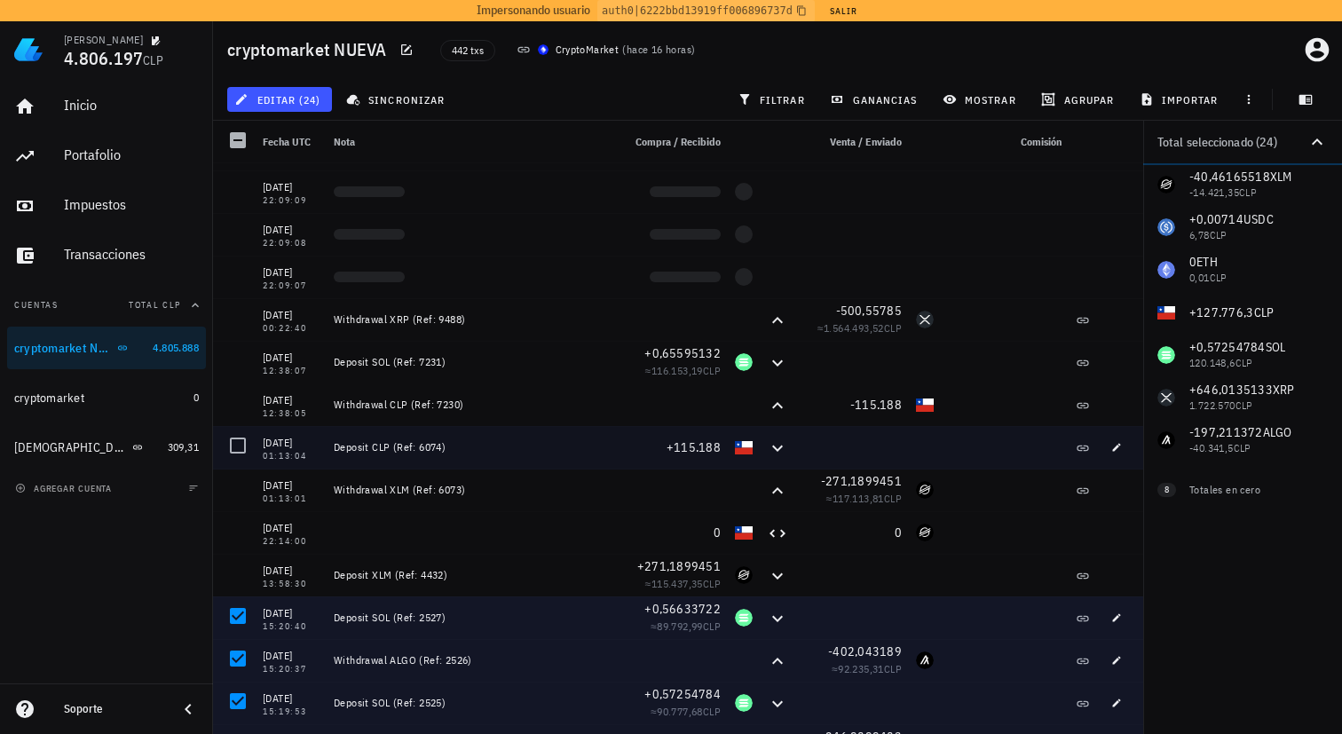
scroll to position [1215, 0]
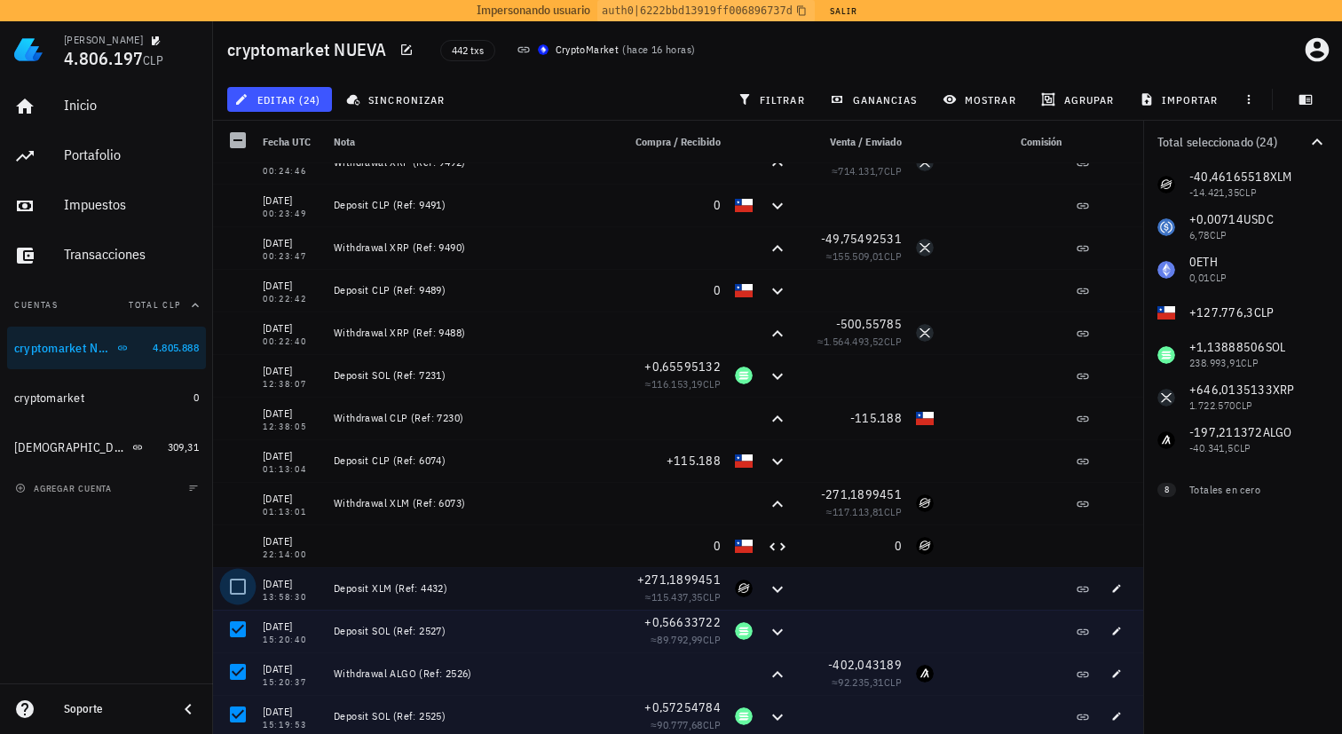
click at [233, 587] on div at bounding box center [238, 586] width 30 height 30
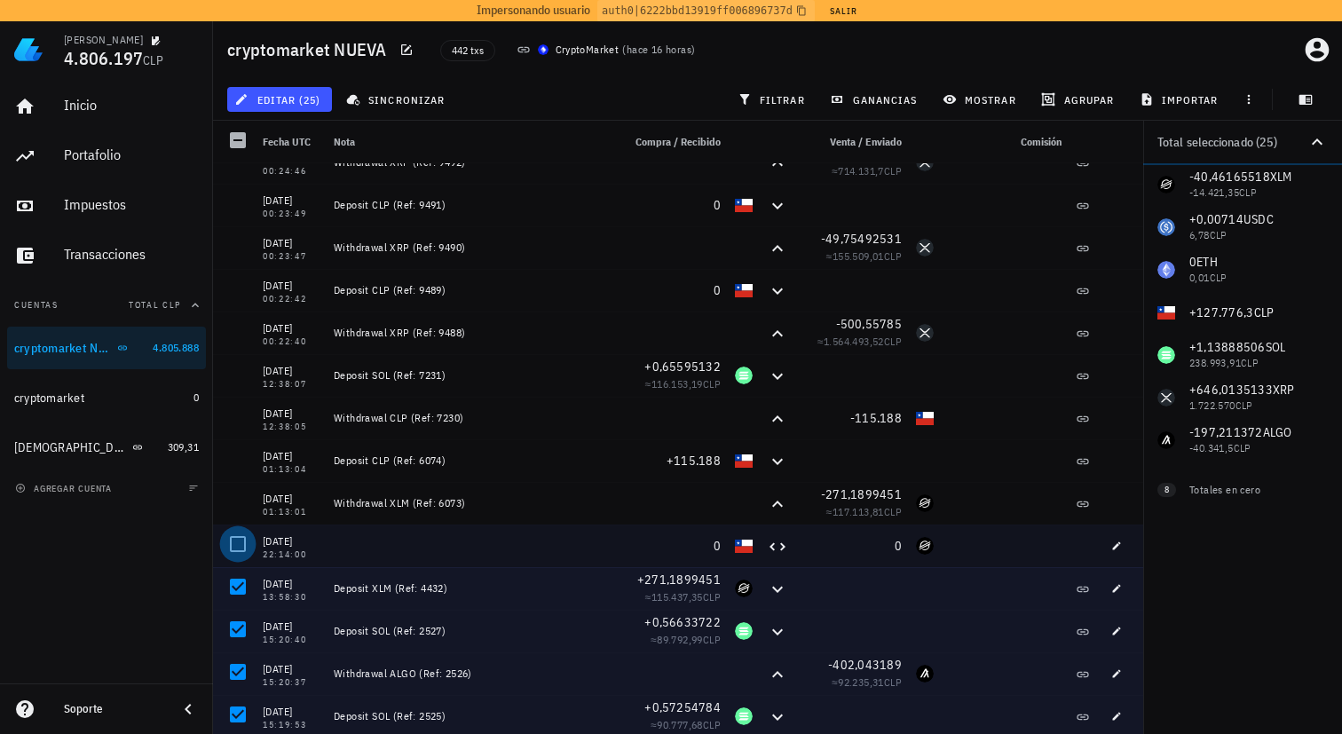
click at [233, 549] on div at bounding box center [238, 544] width 30 height 30
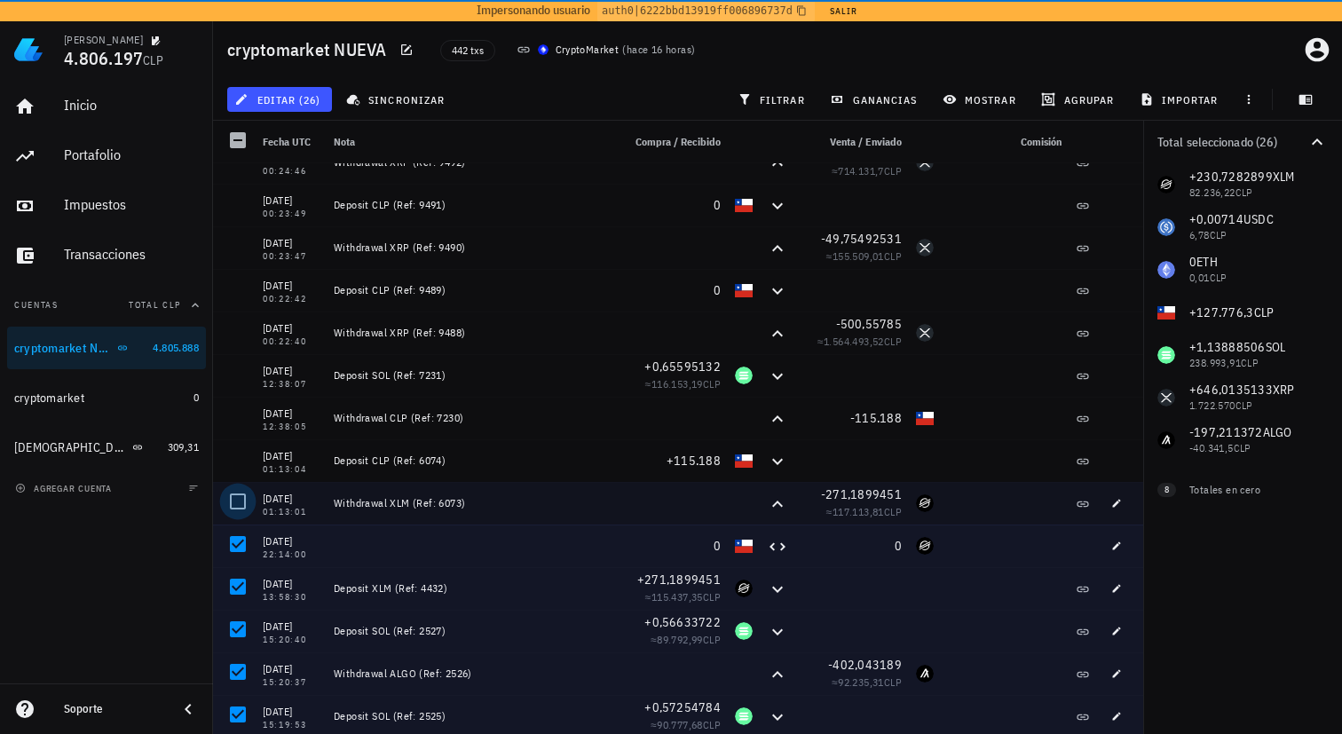
click at [237, 508] on div at bounding box center [238, 501] width 30 height 30
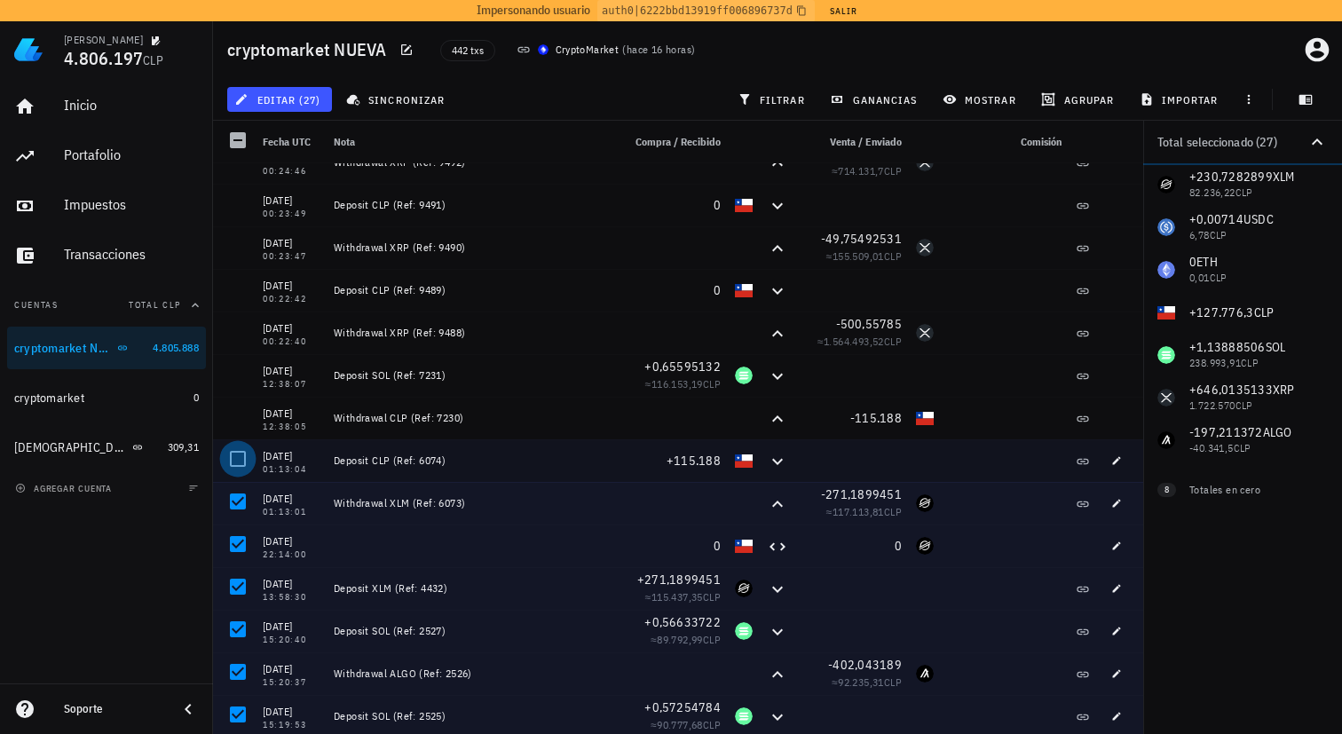
click at [237, 450] on div at bounding box center [238, 459] width 30 height 30
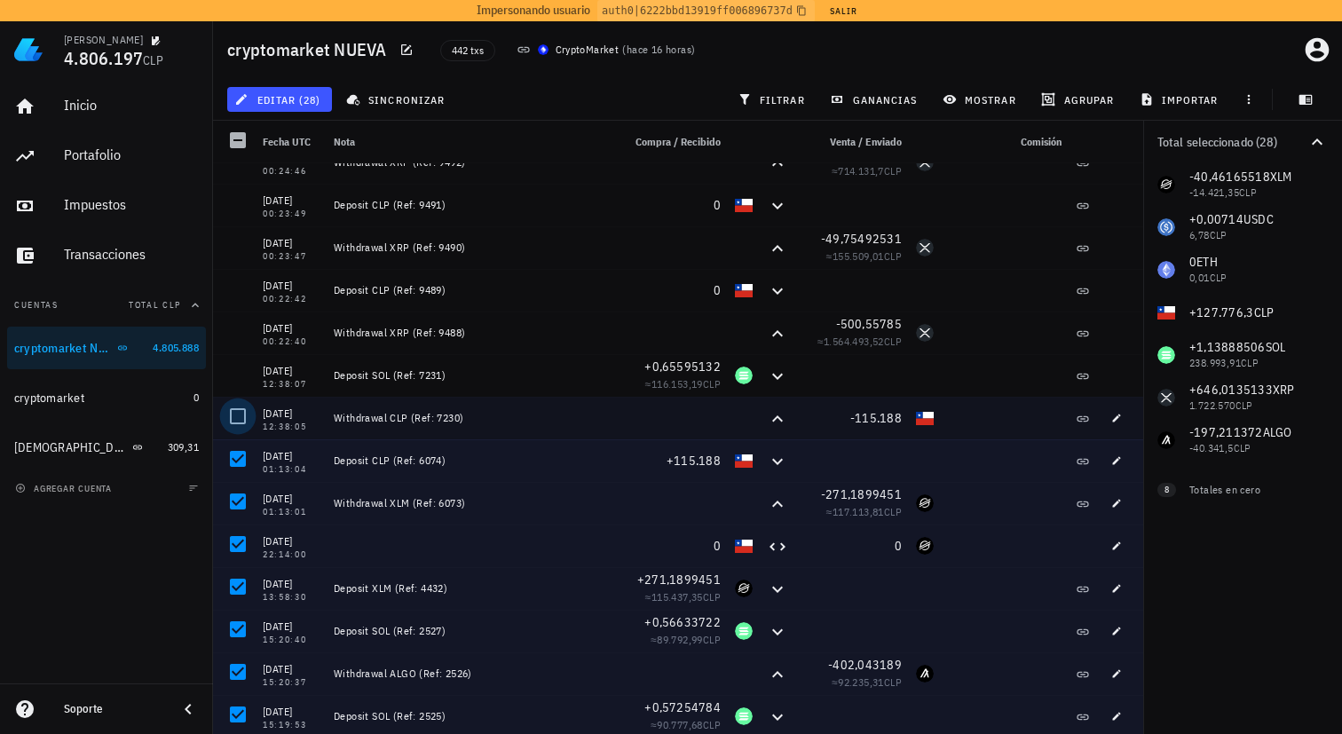
click at [237, 414] on div at bounding box center [238, 416] width 30 height 30
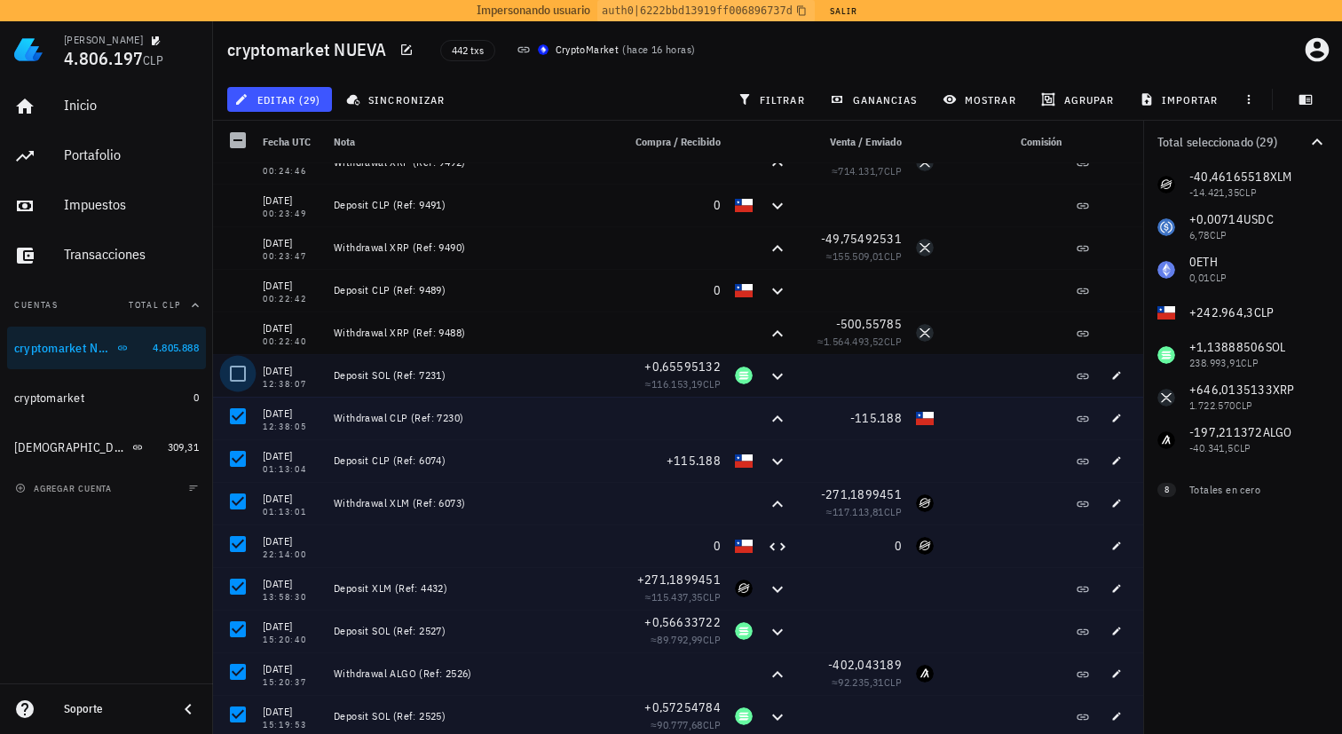
click at [237, 370] on div at bounding box center [238, 373] width 30 height 30
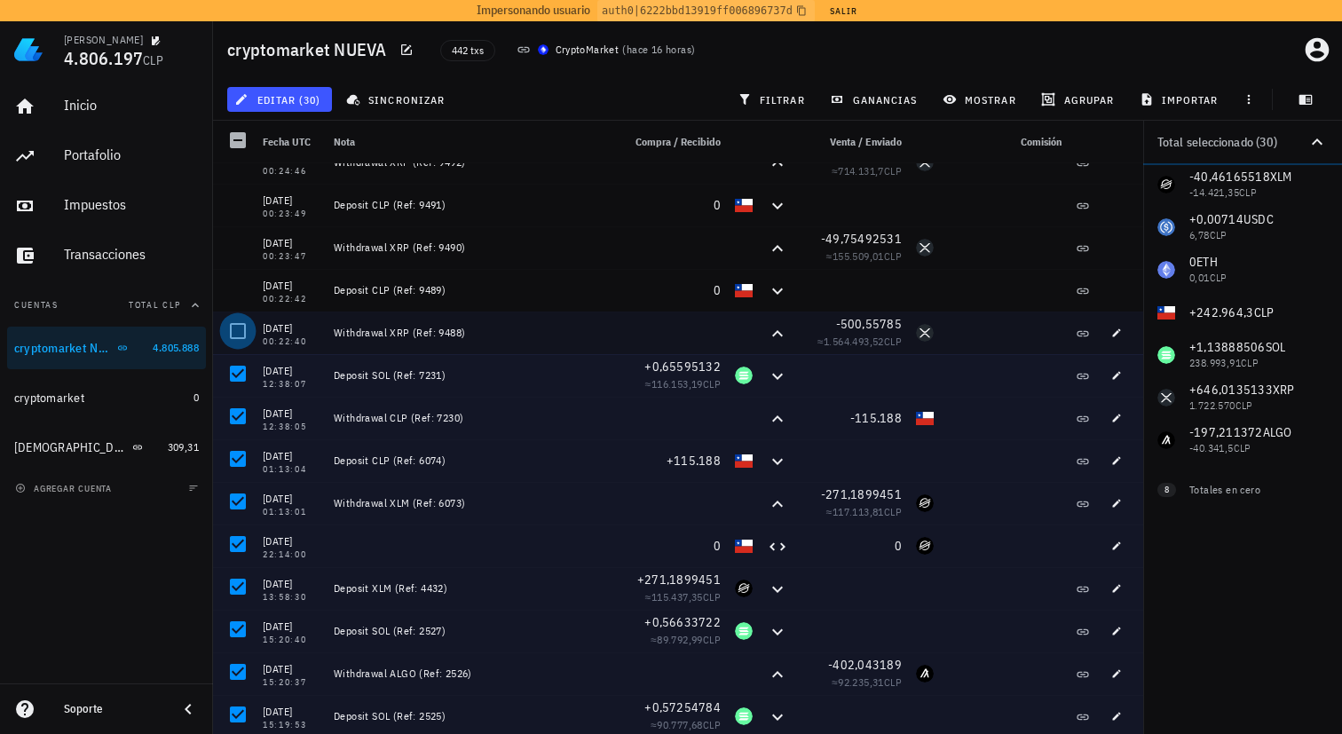
click at [237, 342] on div at bounding box center [238, 331] width 30 height 30
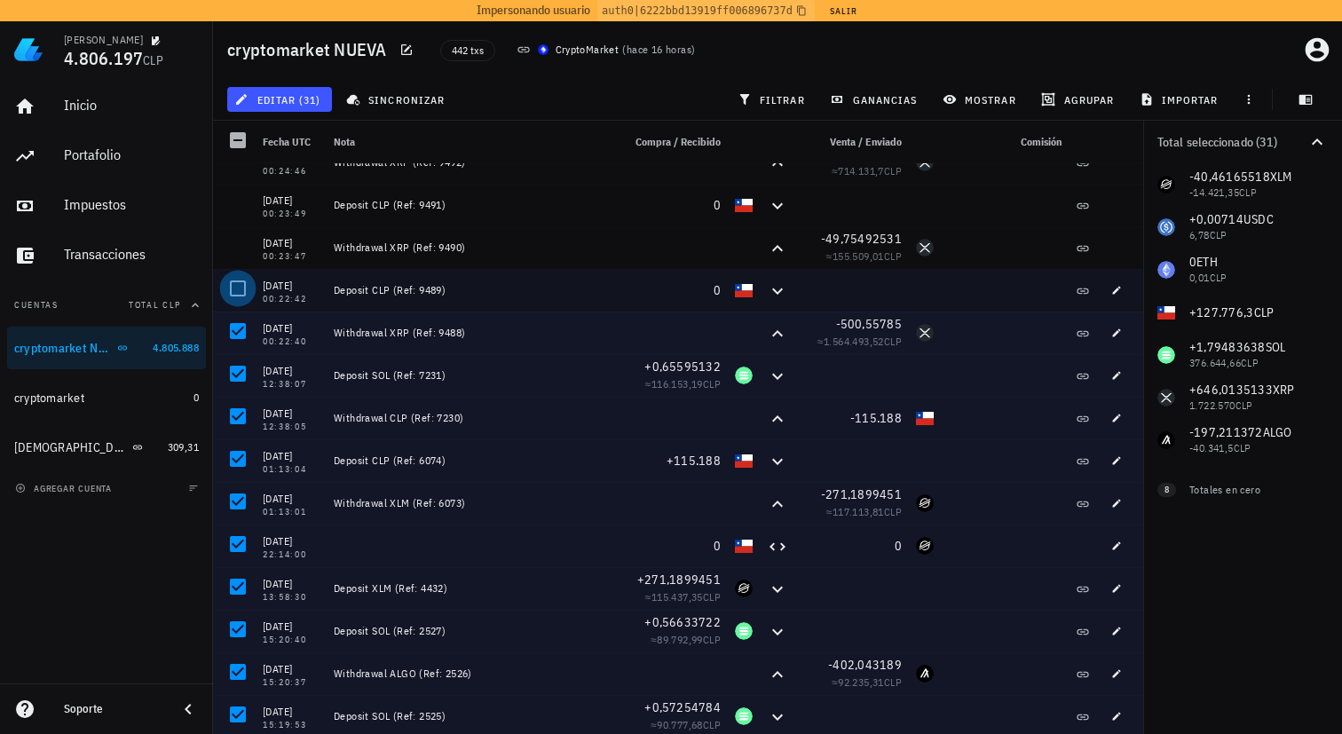
click at [237, 299] on div at bounding box center [238, 288] width 30 height 30
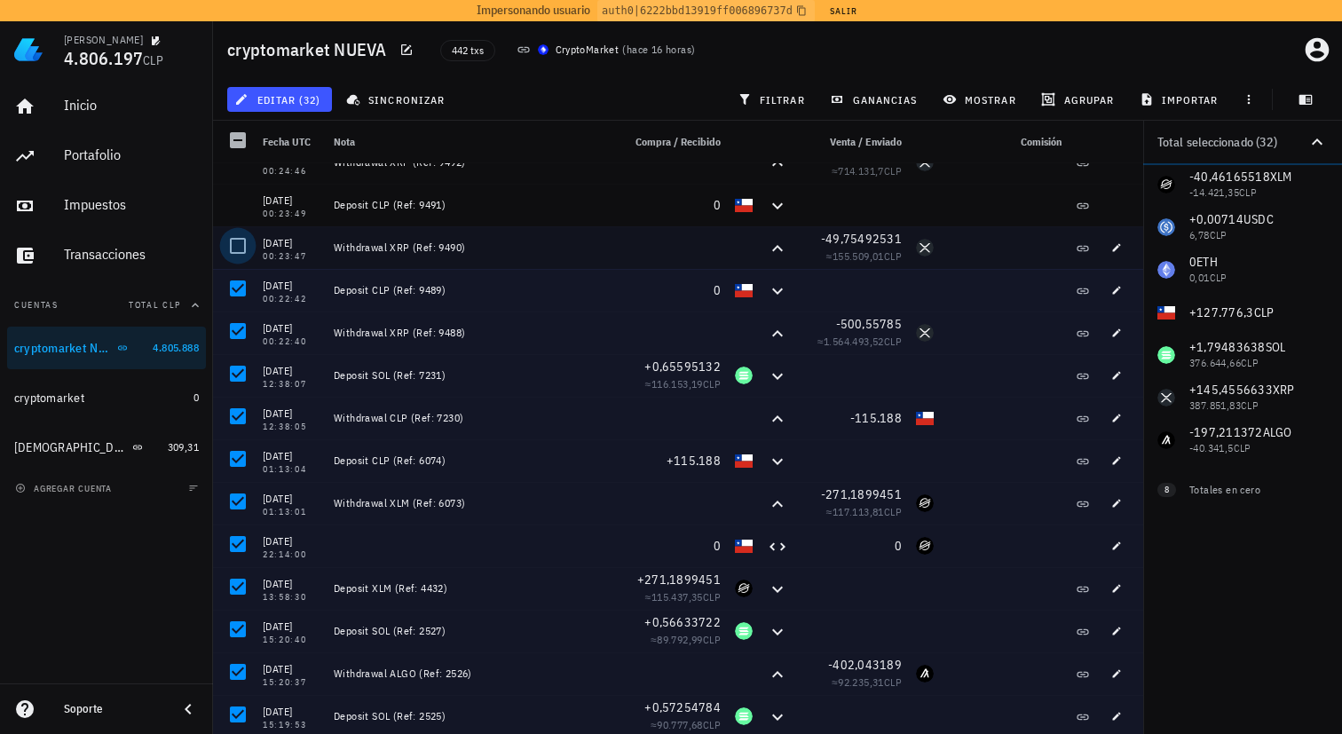
click at [237, 240] on div at bounding box center [238, 246] width 30 height 30
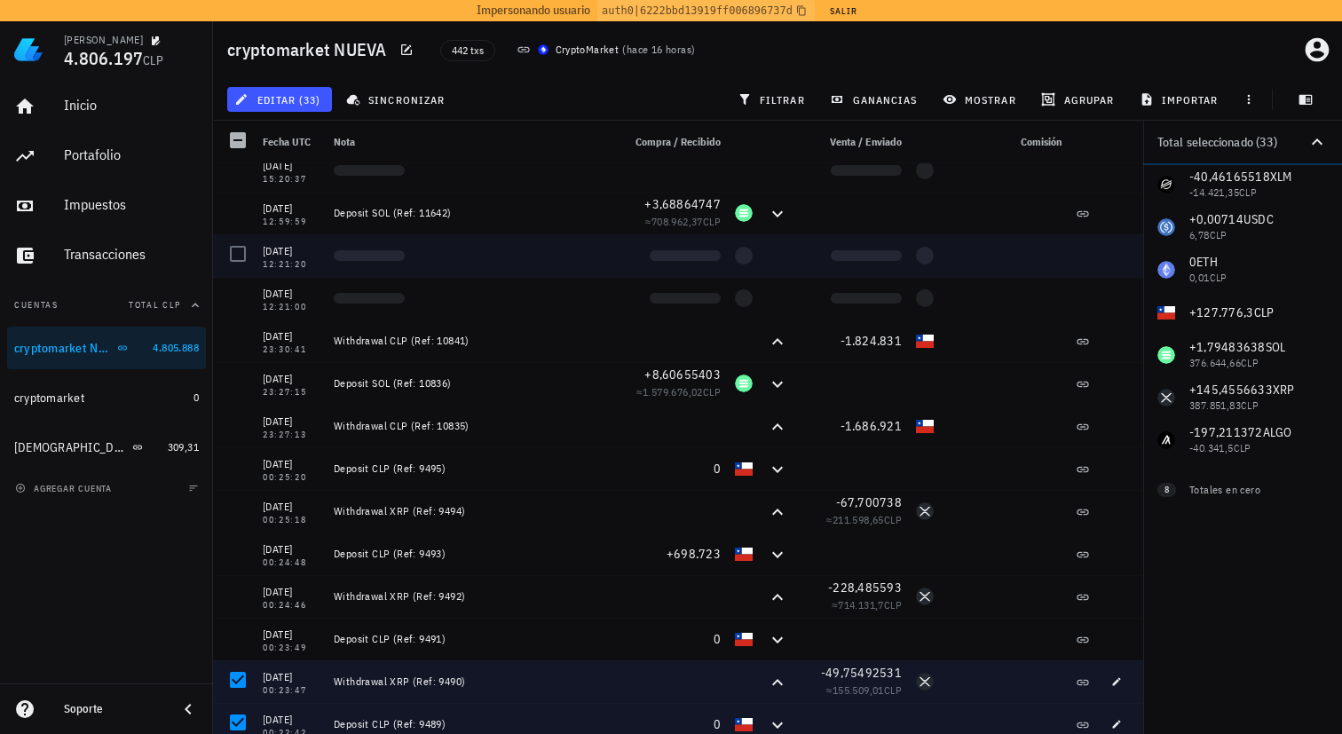
scroll to position [764, 0]
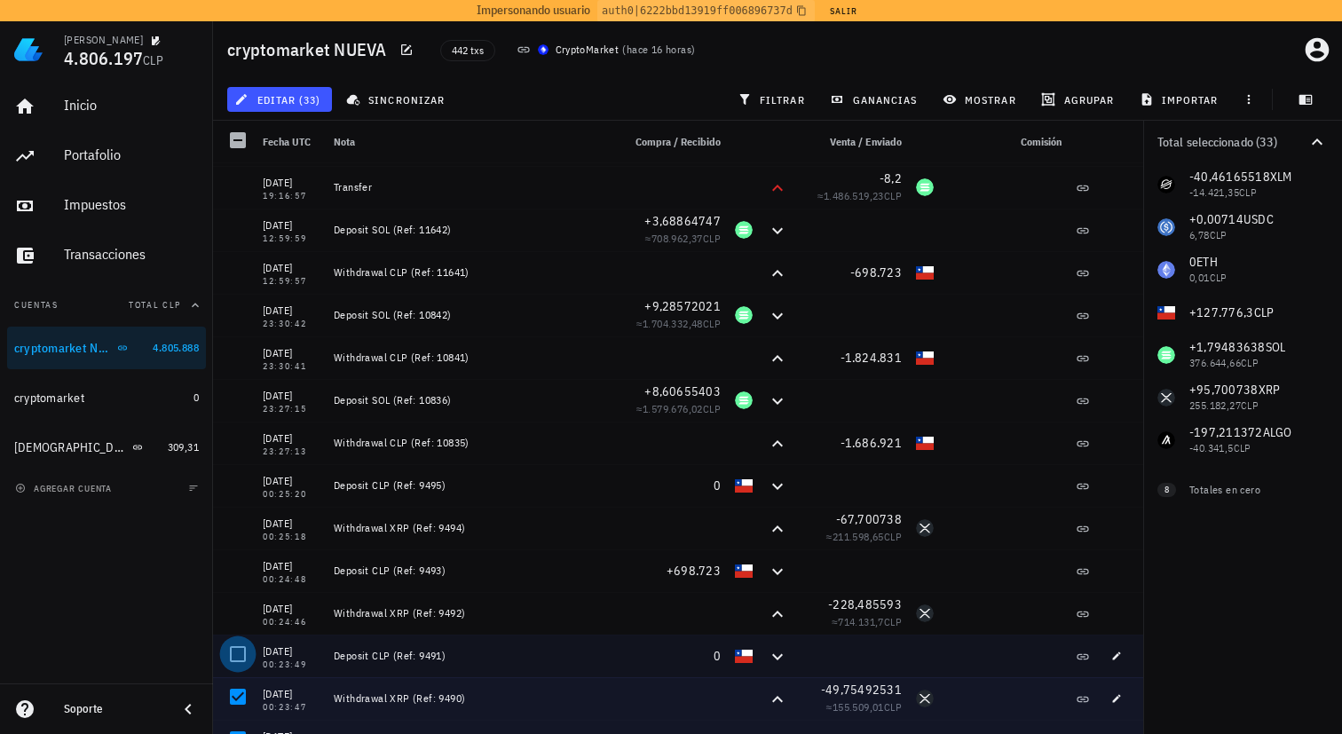
click at [238, 665] on div at bounding box center [238, 654] width 30 height 30
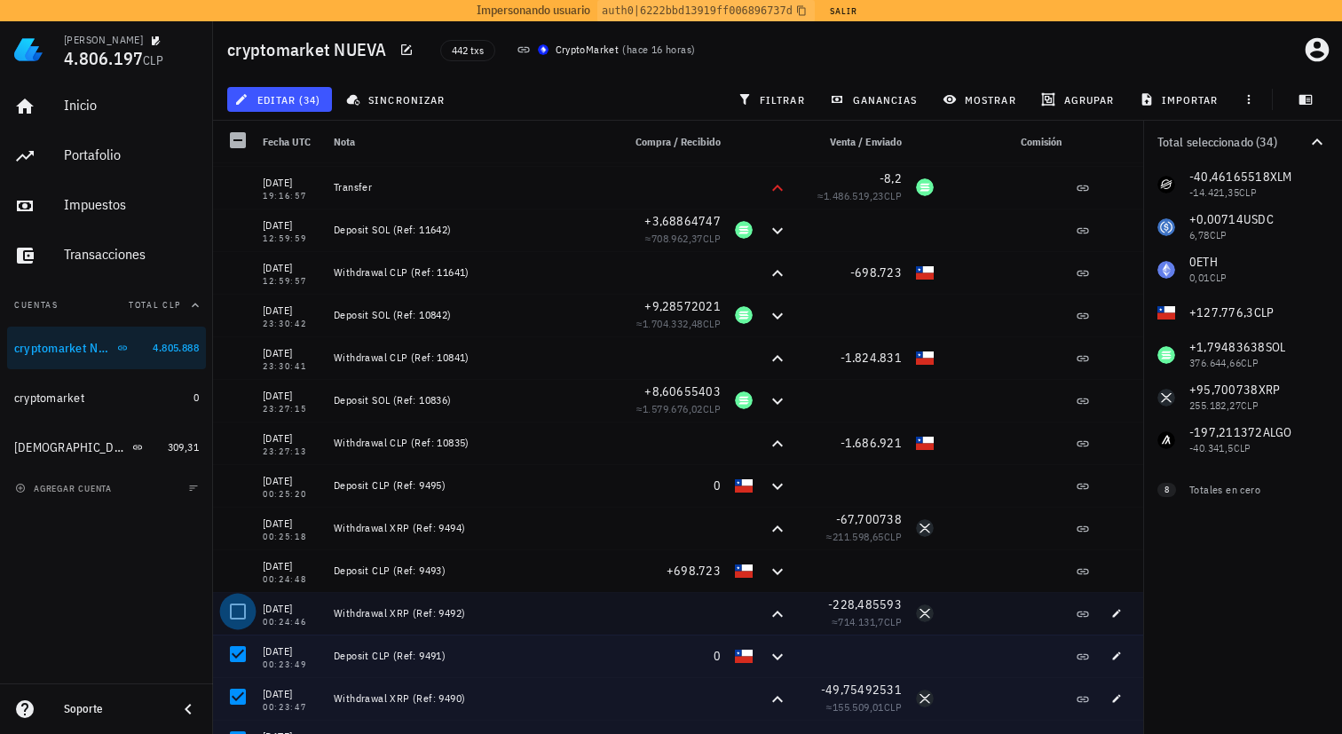
click at [232, 597] on div at bounding box center [238, 611] width 30 height 30
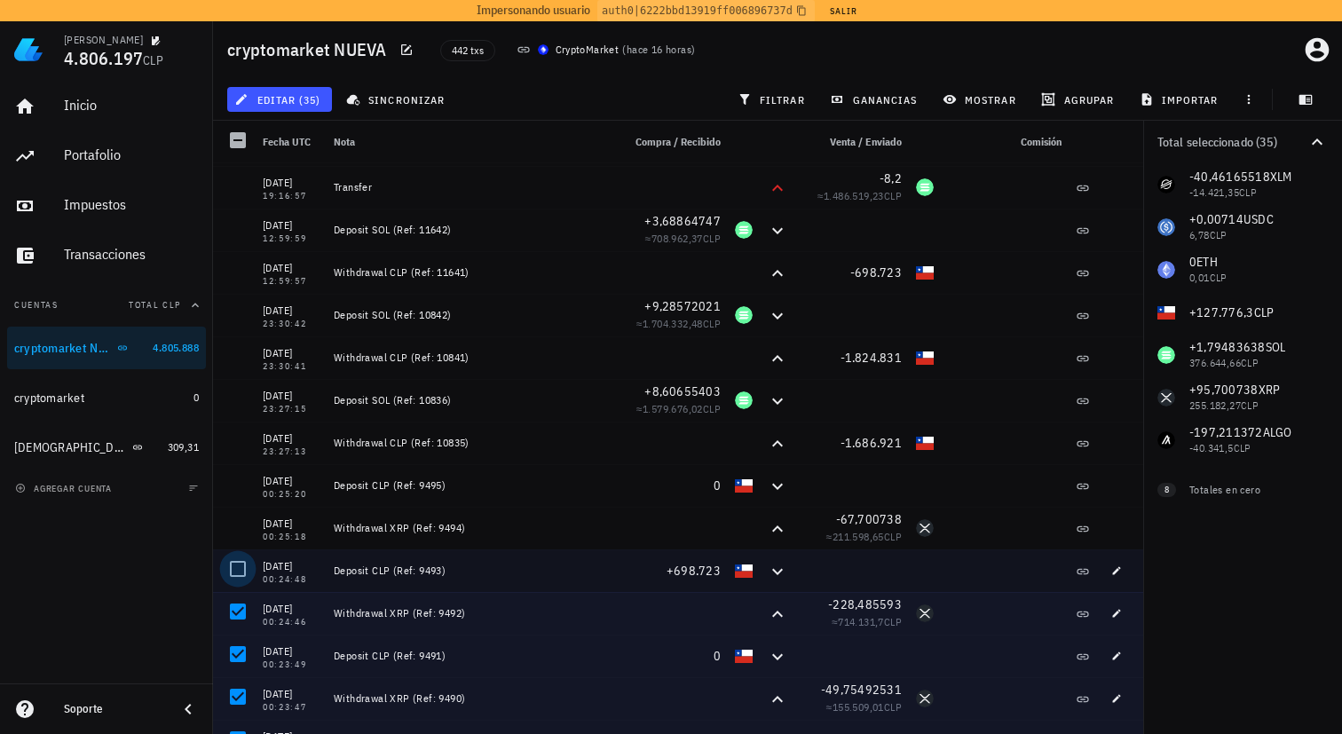
click at [237, 570] on div at bounding box center [238, 569] width 30 height 30
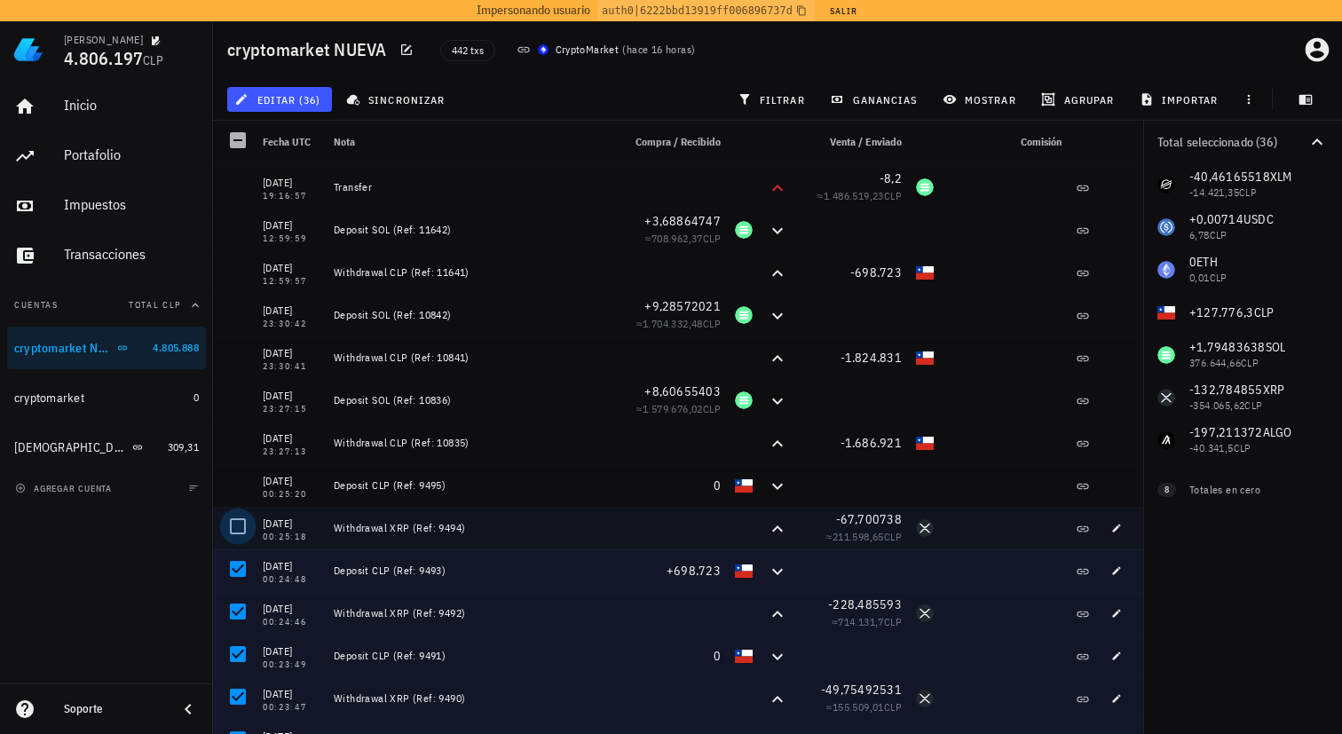
click at [237, 527] on div at bounding box center [238, 526] width 30 height 30
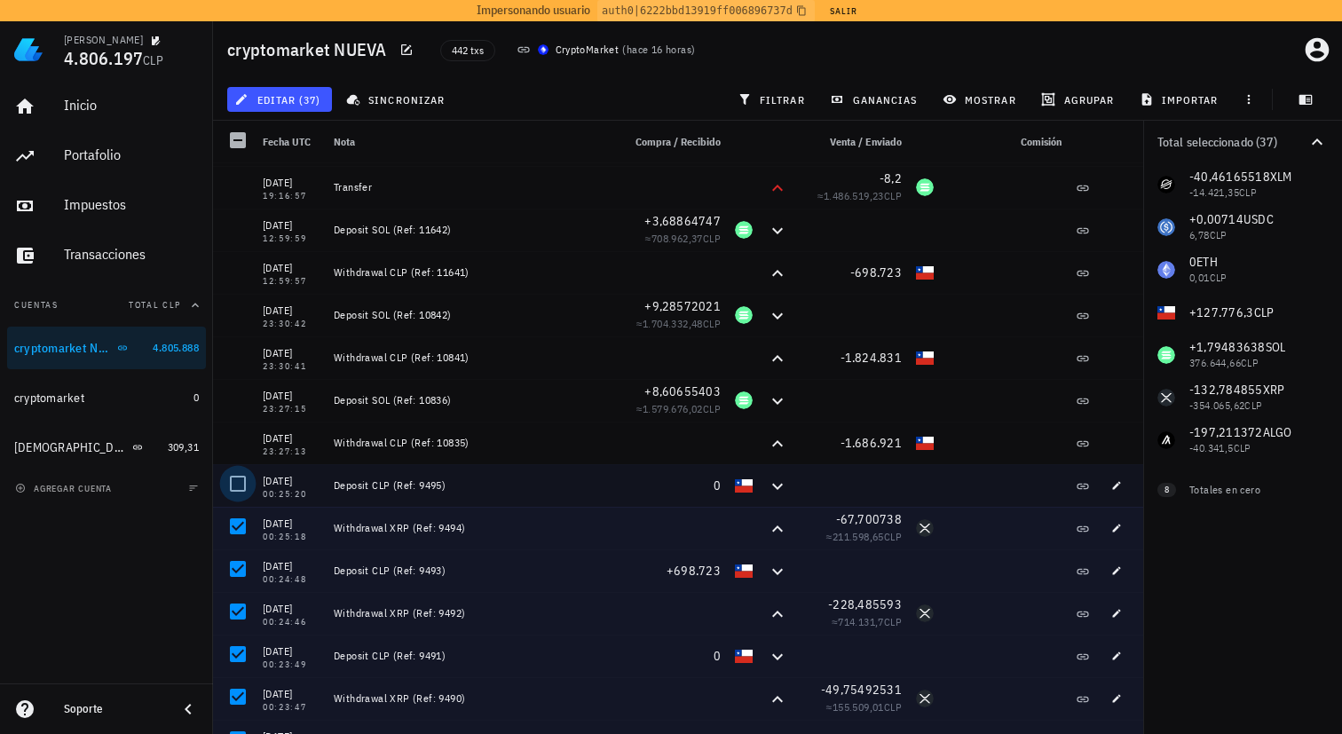
click at [237, 487] on div at bounding box center [238, 484] width 30 height 30
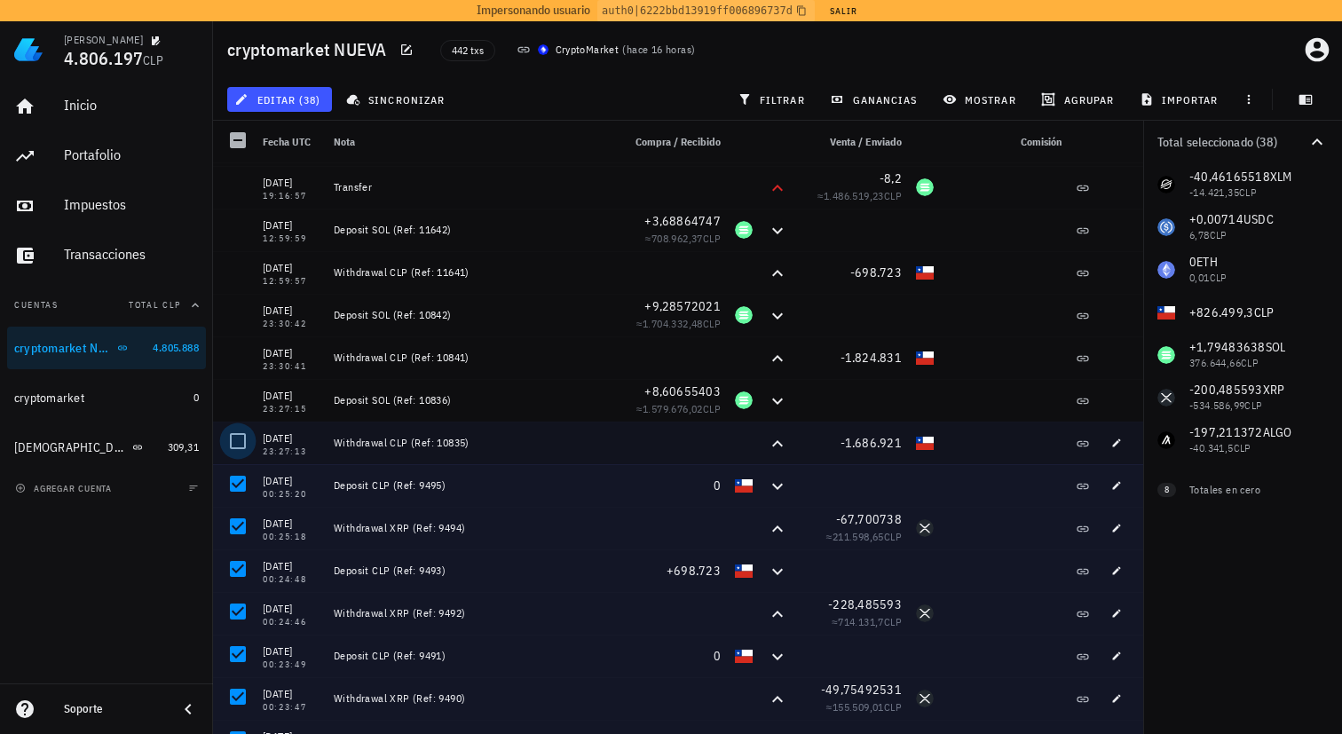
click at [237, 446] on div at bounding box center [238, 441] width 30 height 30
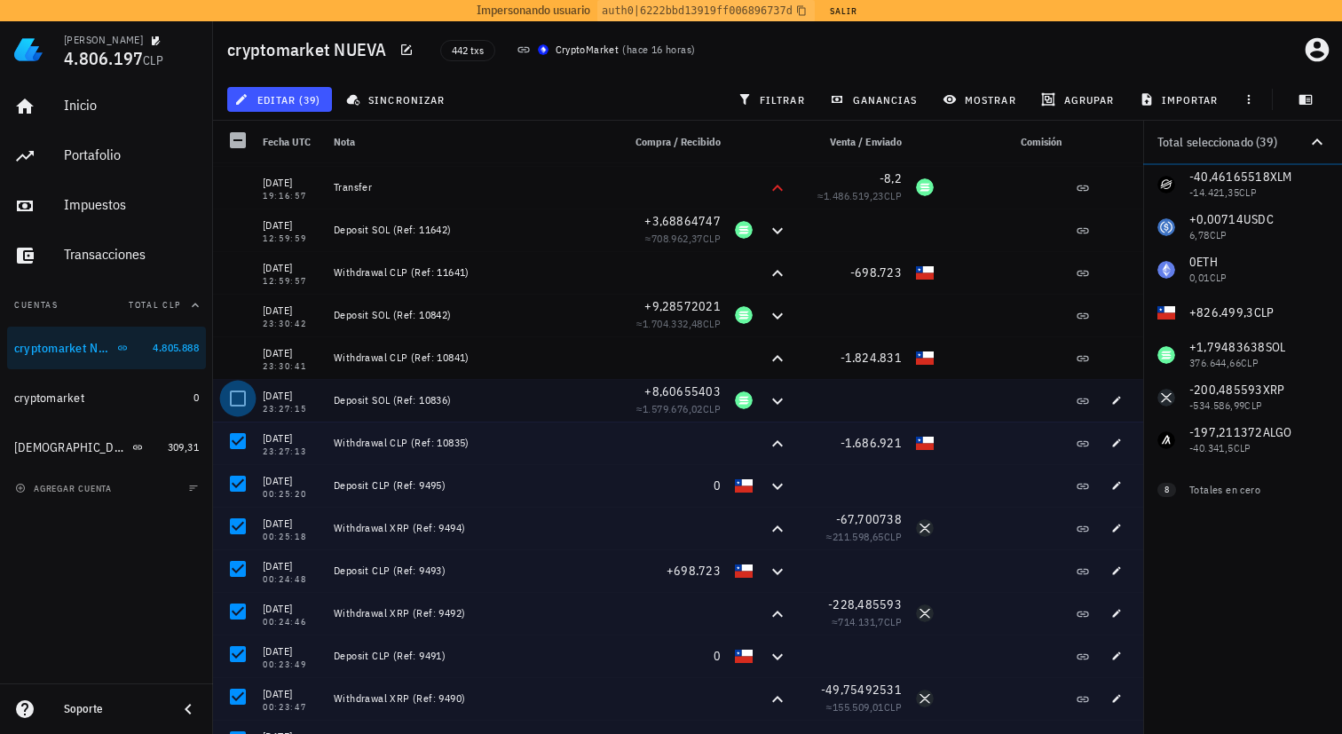
click at [240, 404] on div at bounding box center [238, 398] width 30 height 30
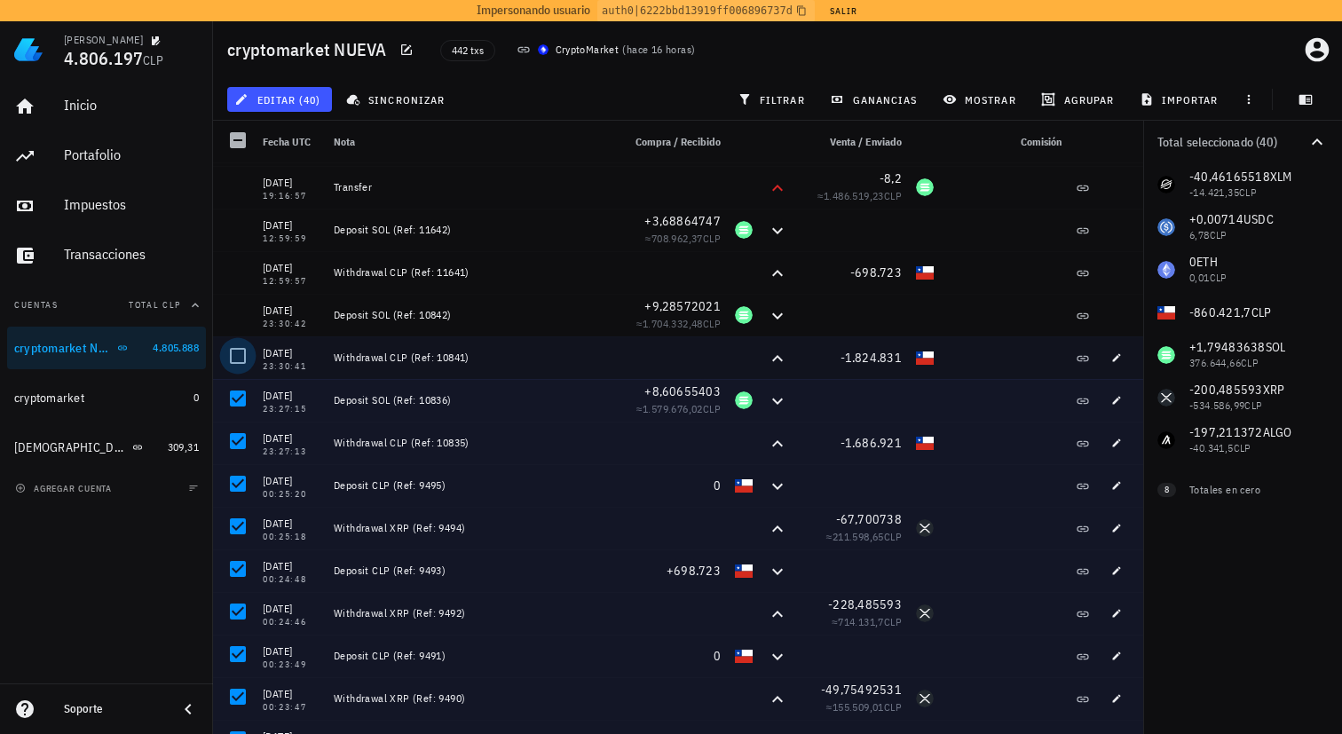
click at [237, 355] on div at bounding box center [238, 356] width 30 height 30
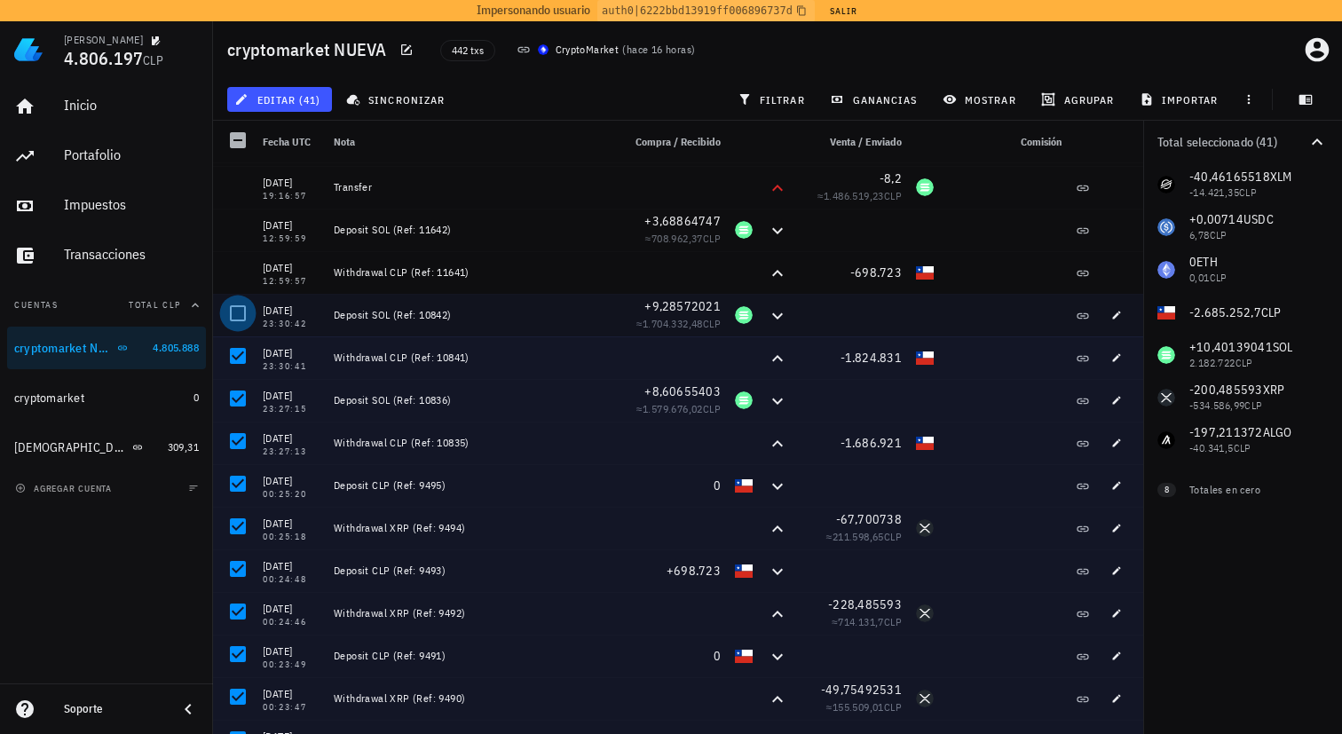
click at [233, 314] on div at bounding box center [238, 313] width 30 height 30
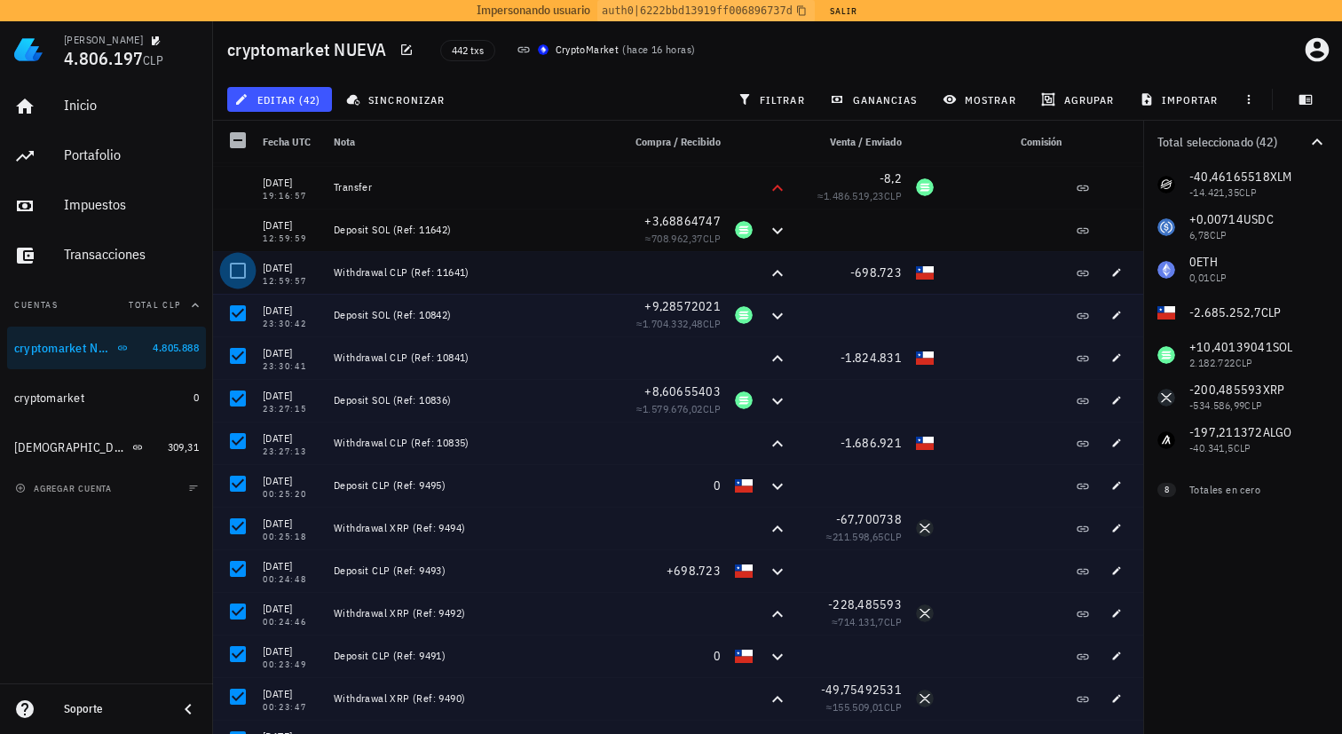
click at [233, 279] on div at bounding box center [238, 271] width 30 height 30
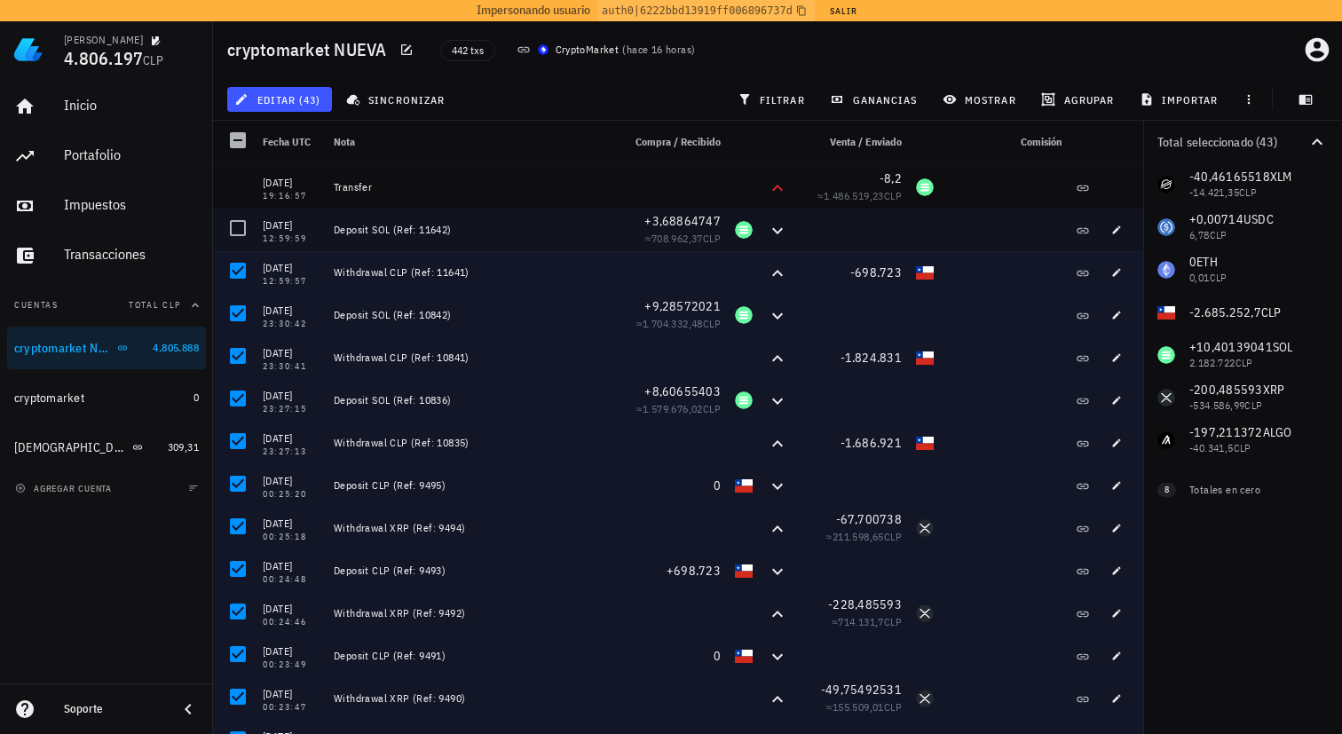
click at [234, 246] on div at bounding box center [234, 230] width 43 height 43
click at [235, 225] on div at bounding box center [238, 228] width 30 height 30
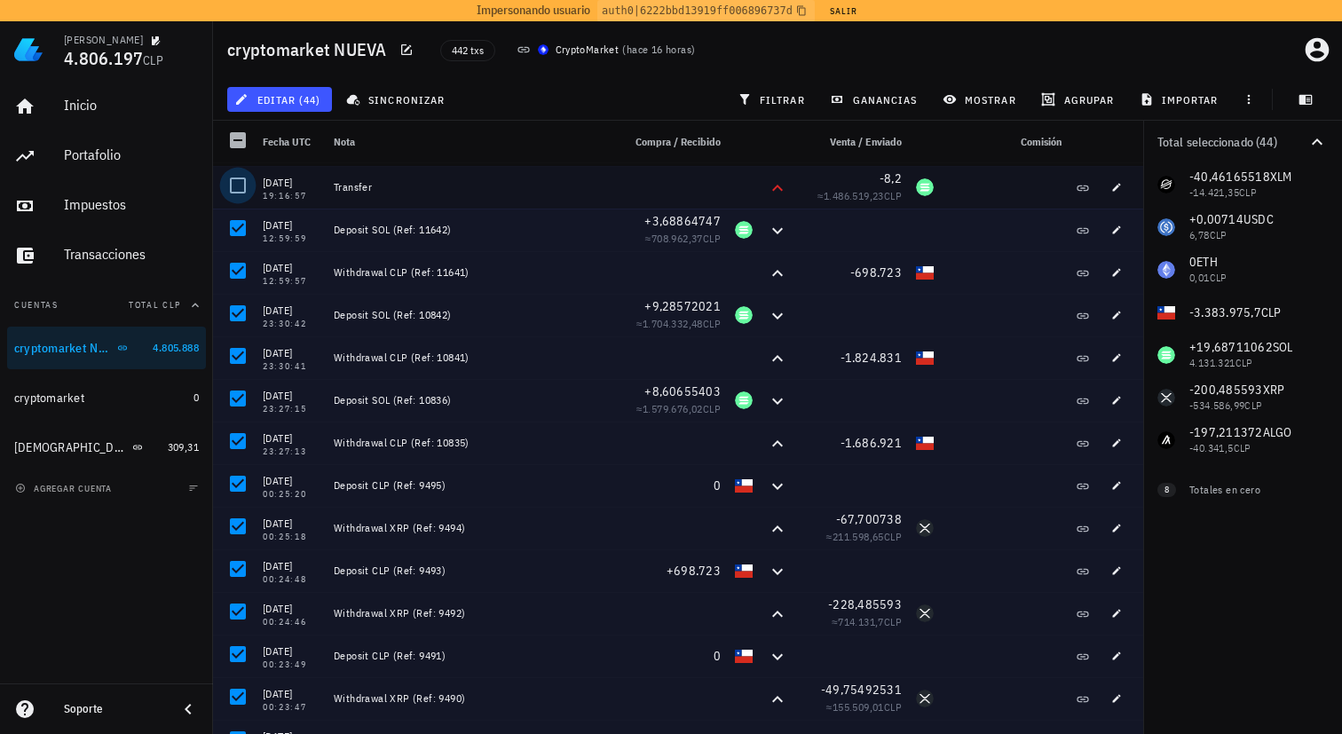
click at [235, 188] on div at bounding box center [238, 185] width 30 height 30
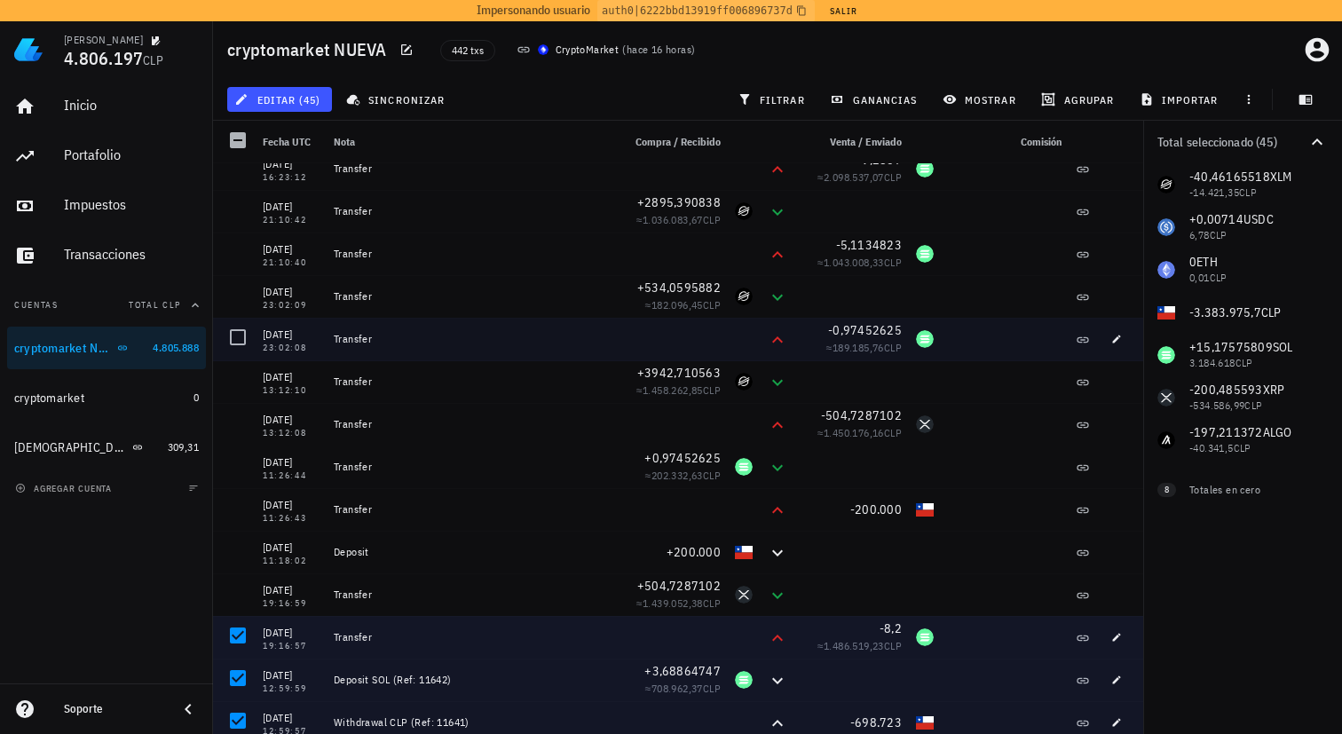
scroll to position [261, 0]
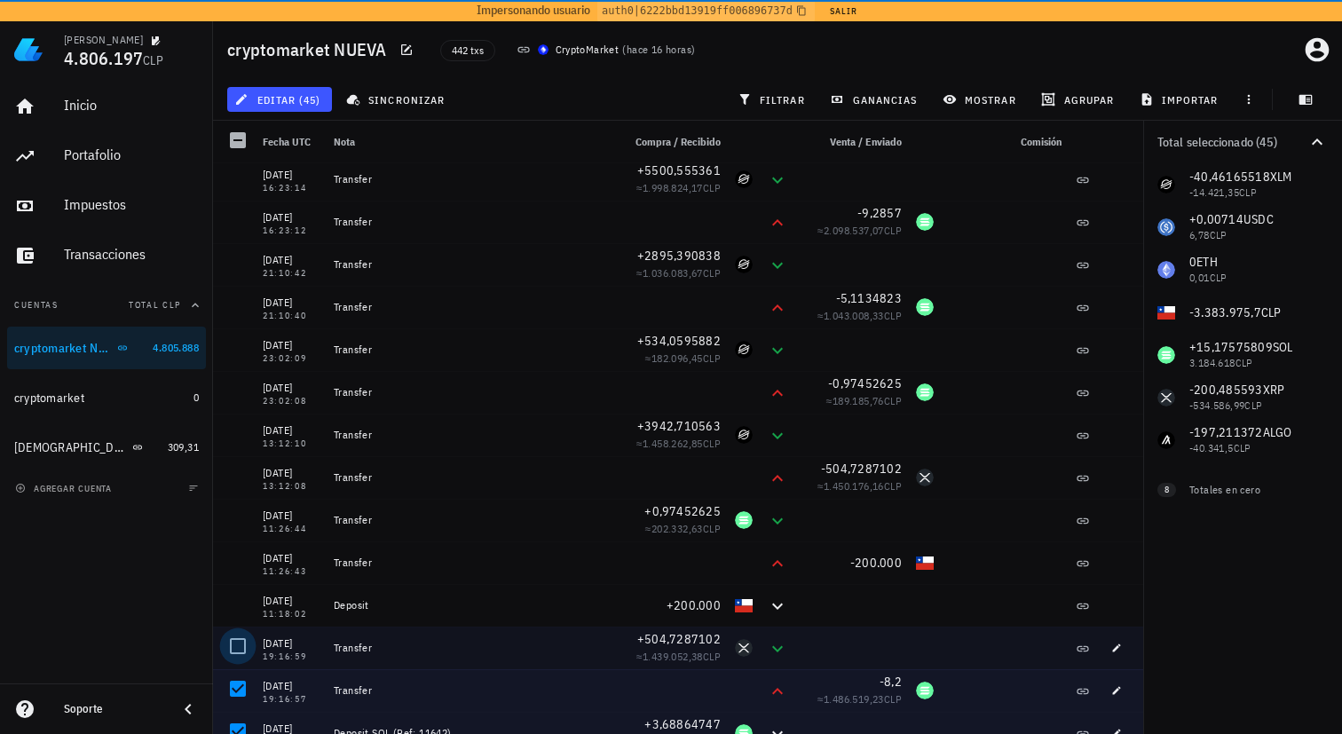
click at [237, 646] on div at bounding box center [238, 646] width 30 height 30
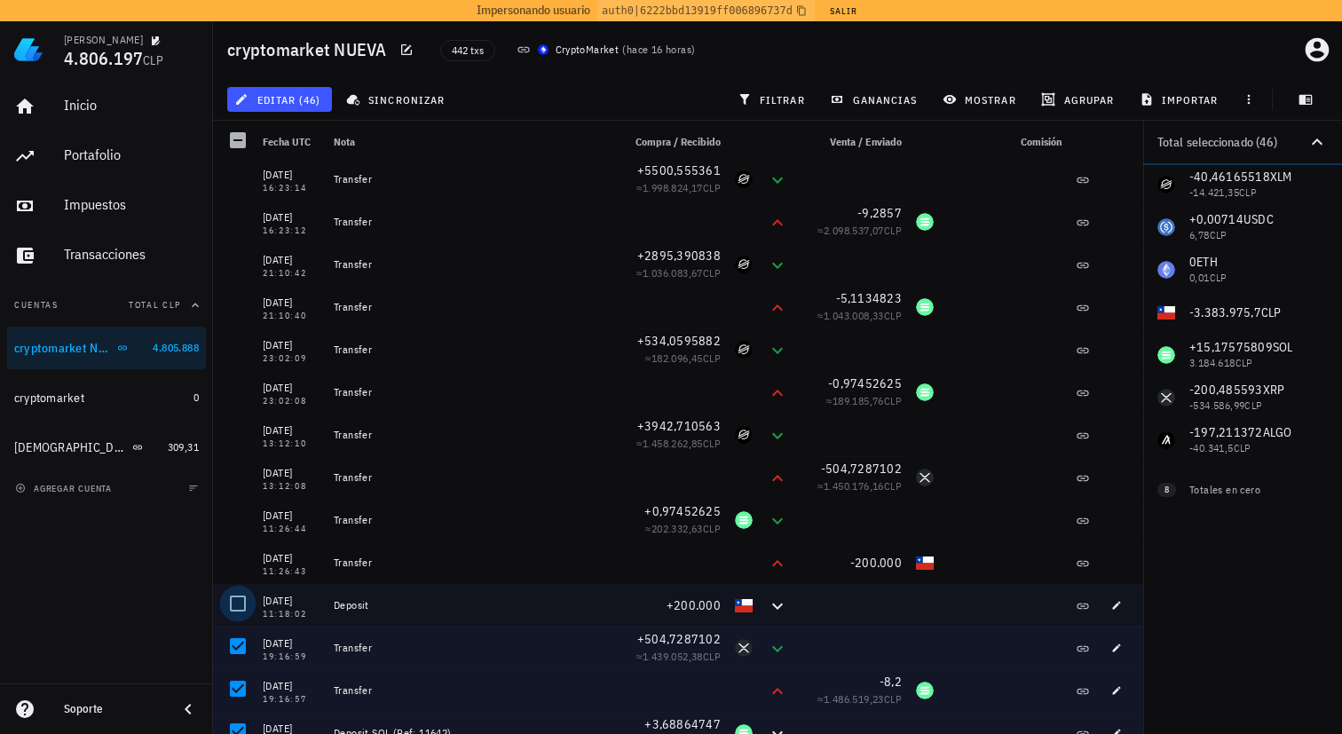
click at [240, 606] on div at bounding box center [238, 603] width 30 height 30
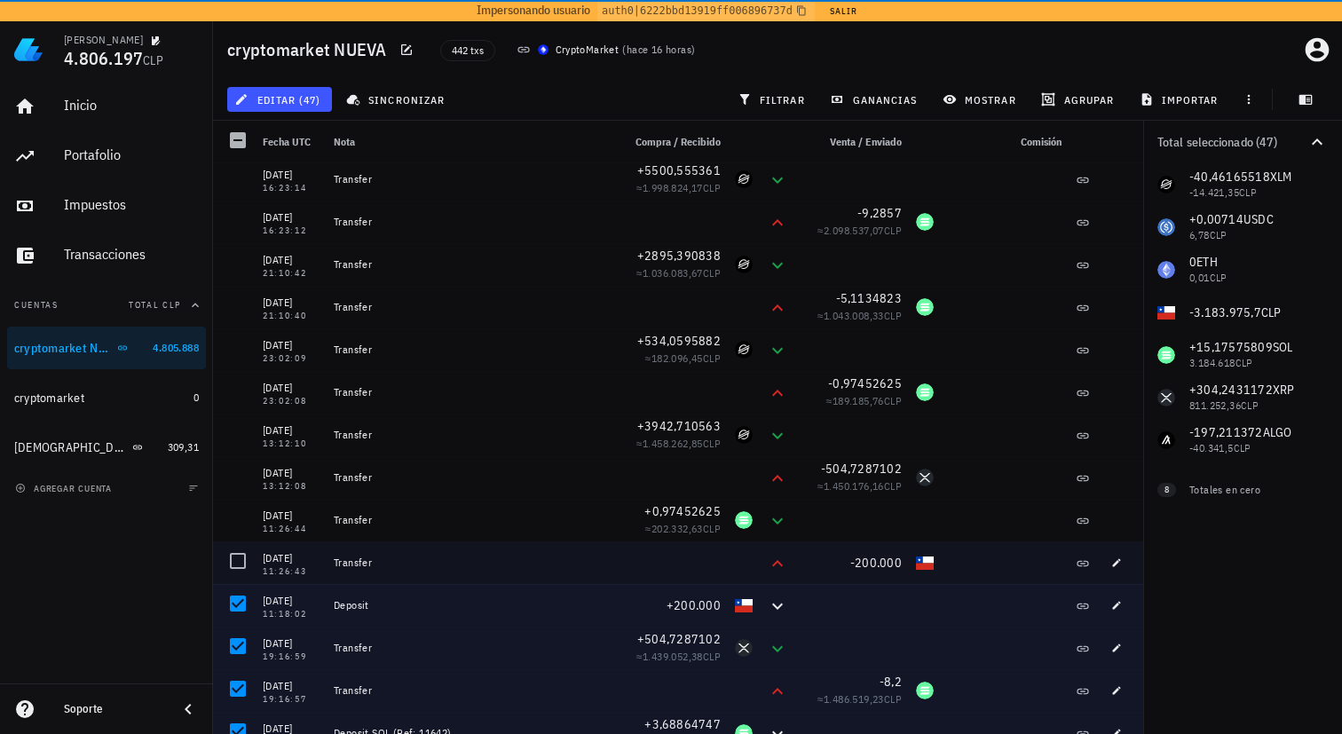
click at [239, 579] on div at bounding box center [234, 562] width 43 height 43
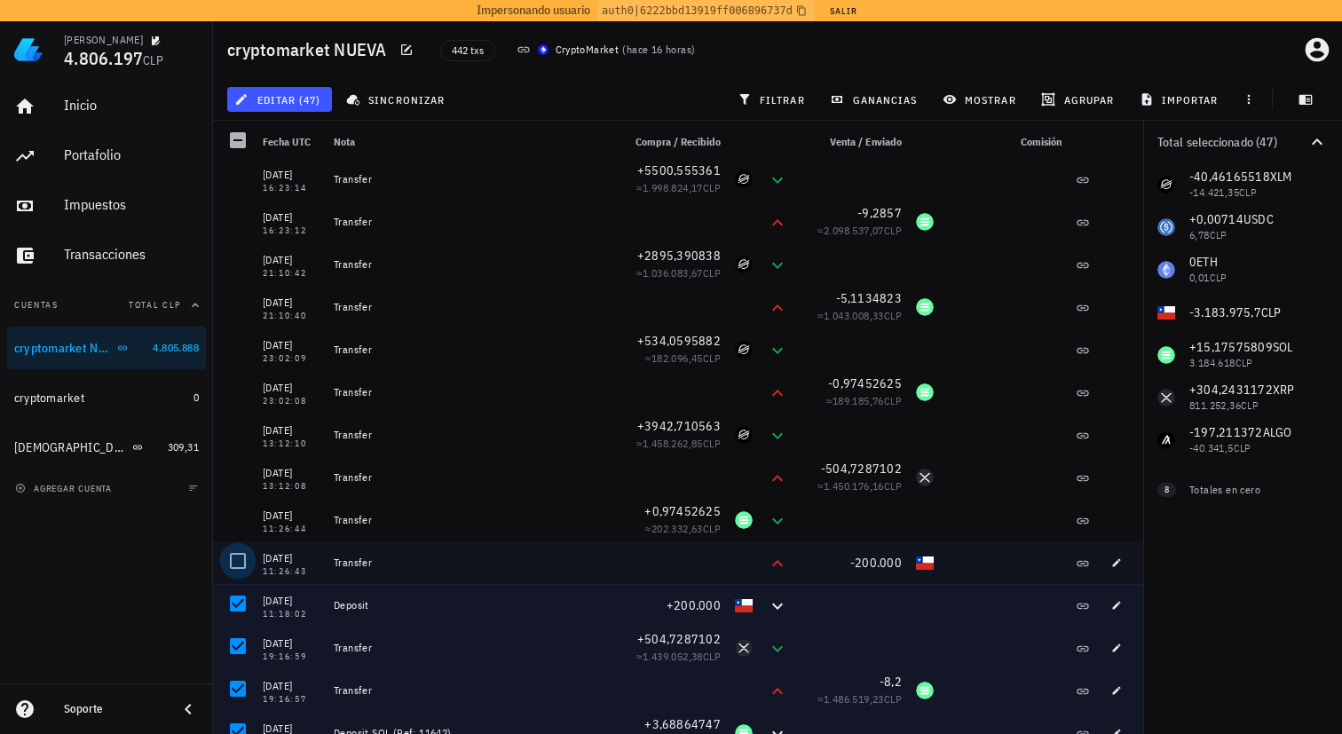
click at [238, 571] on div at bounding box center [238, 561] width 30 height 30
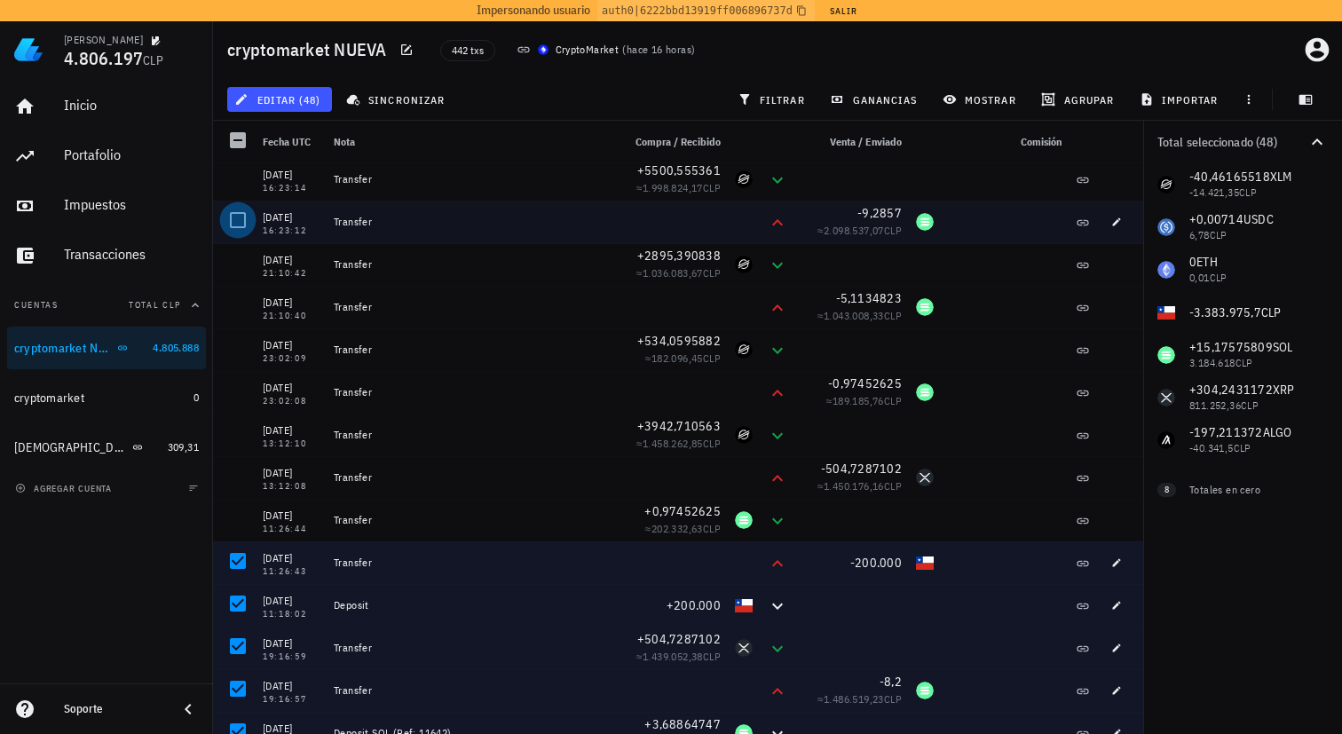
click at [230, 222] on div at bounding box center [238, 220] width 30 height 30
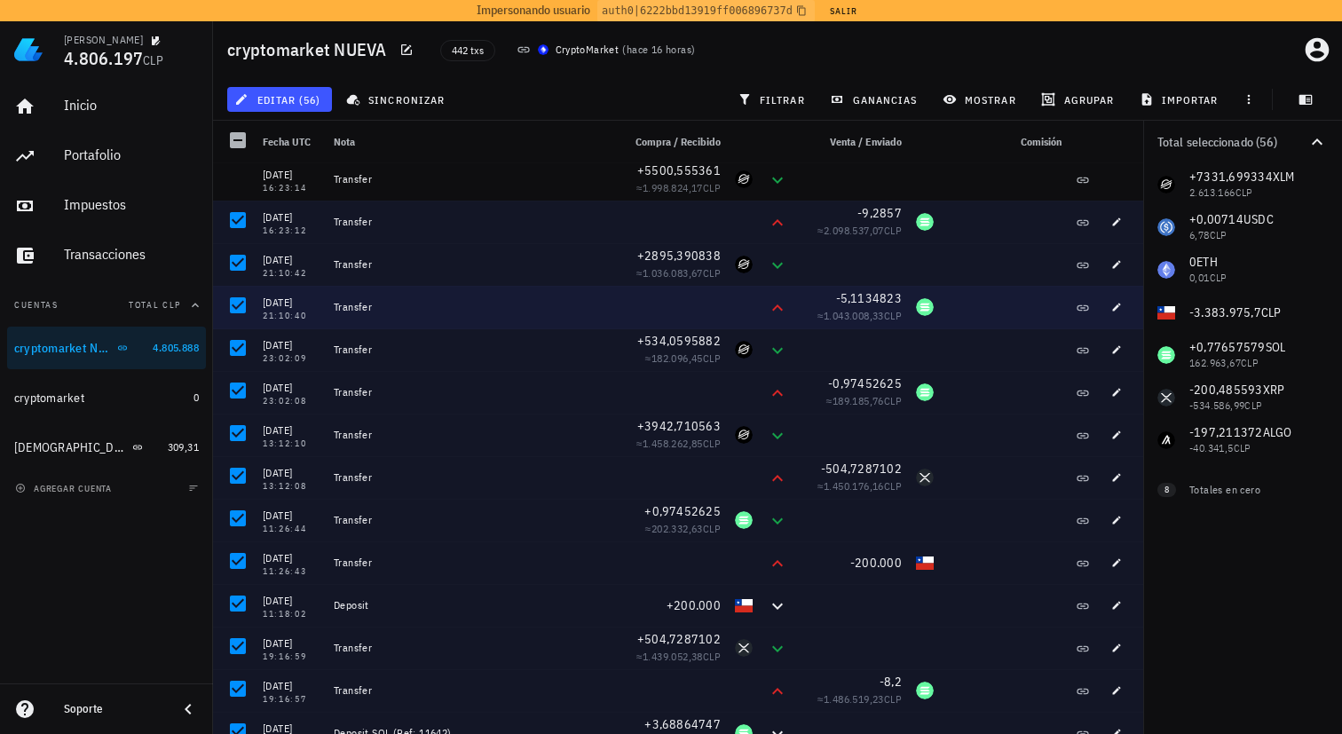
scroll to position [0, 0]
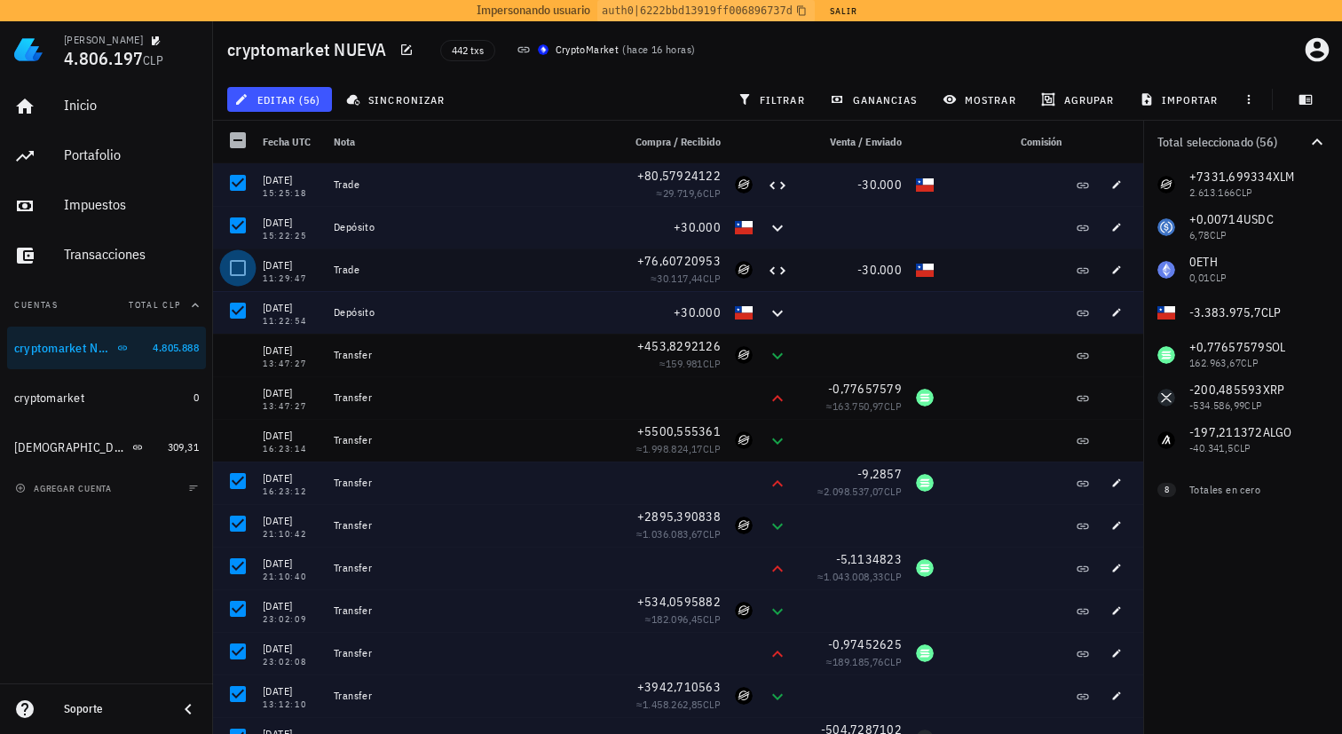
click at [237, 278] on div at bounding box center [238, 268] width 30 height 30
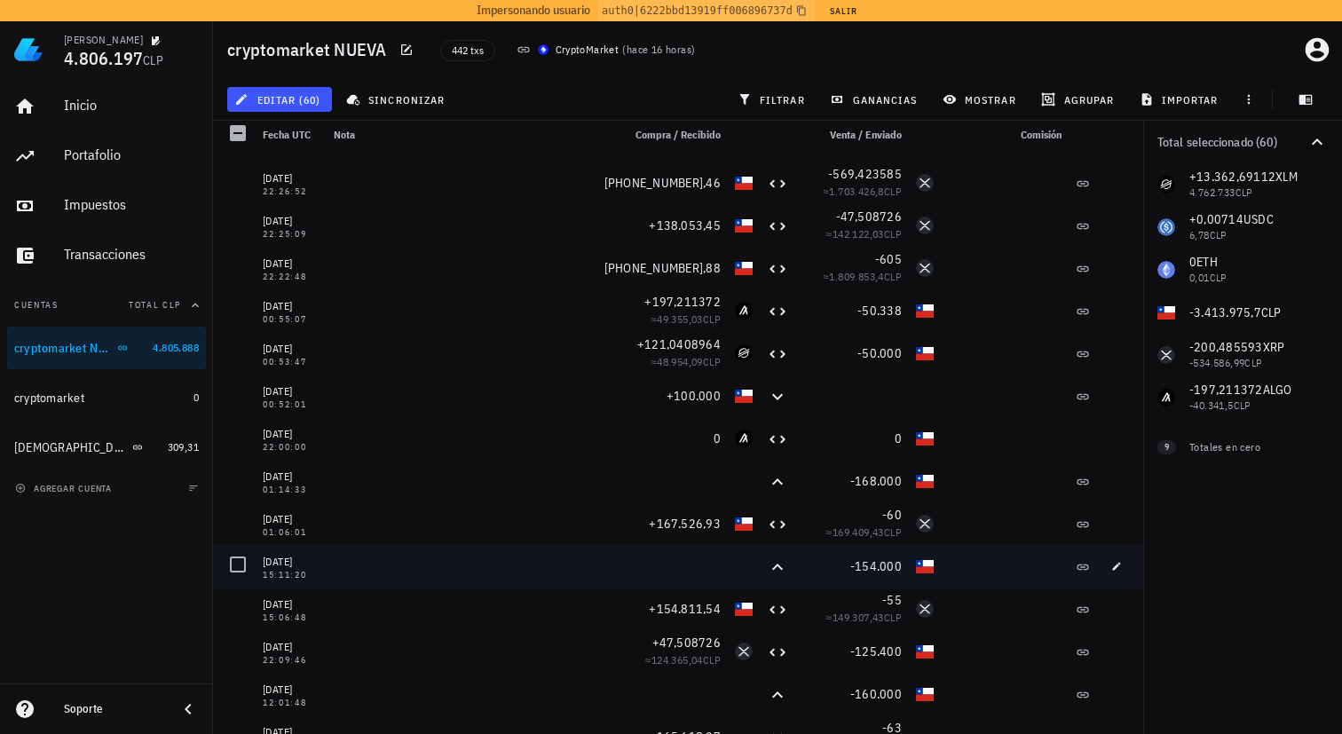
scroll to position [2595, 0]
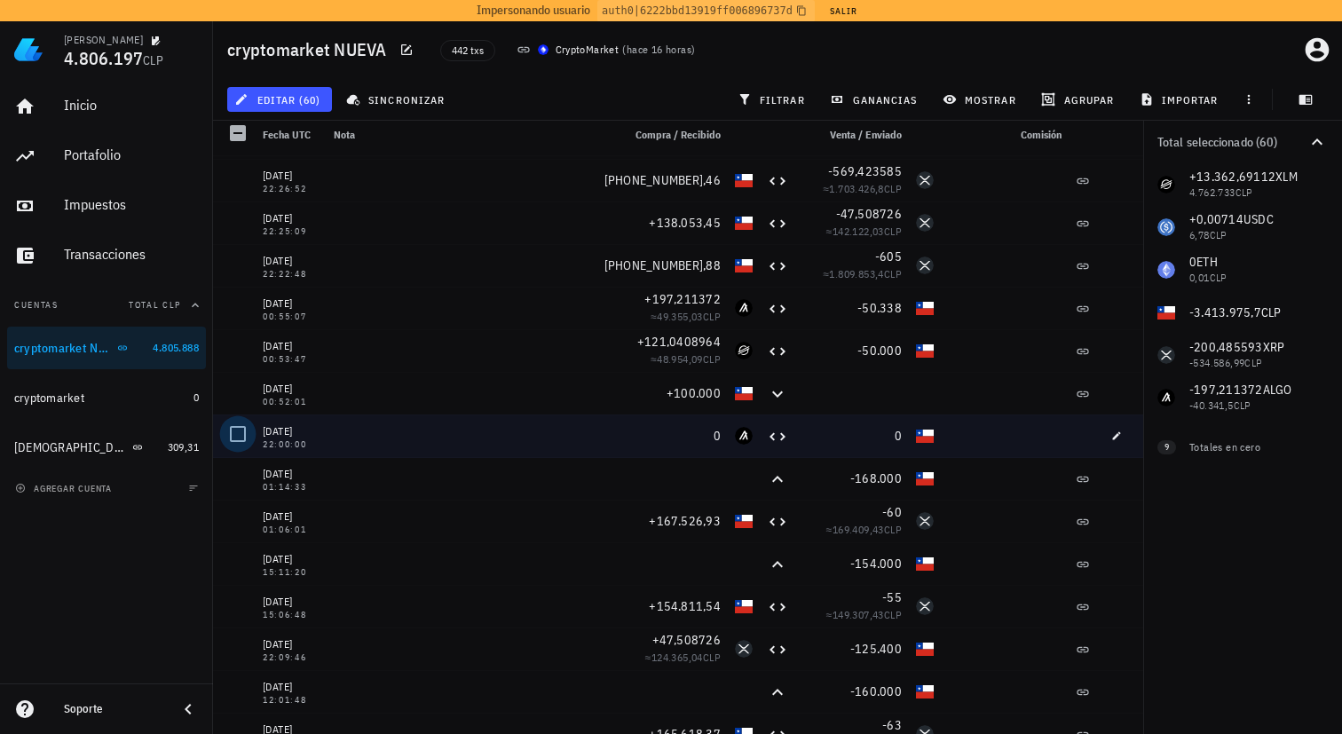
click at [234, 437] on div at bounding box center [238, 434] width 30 height 30
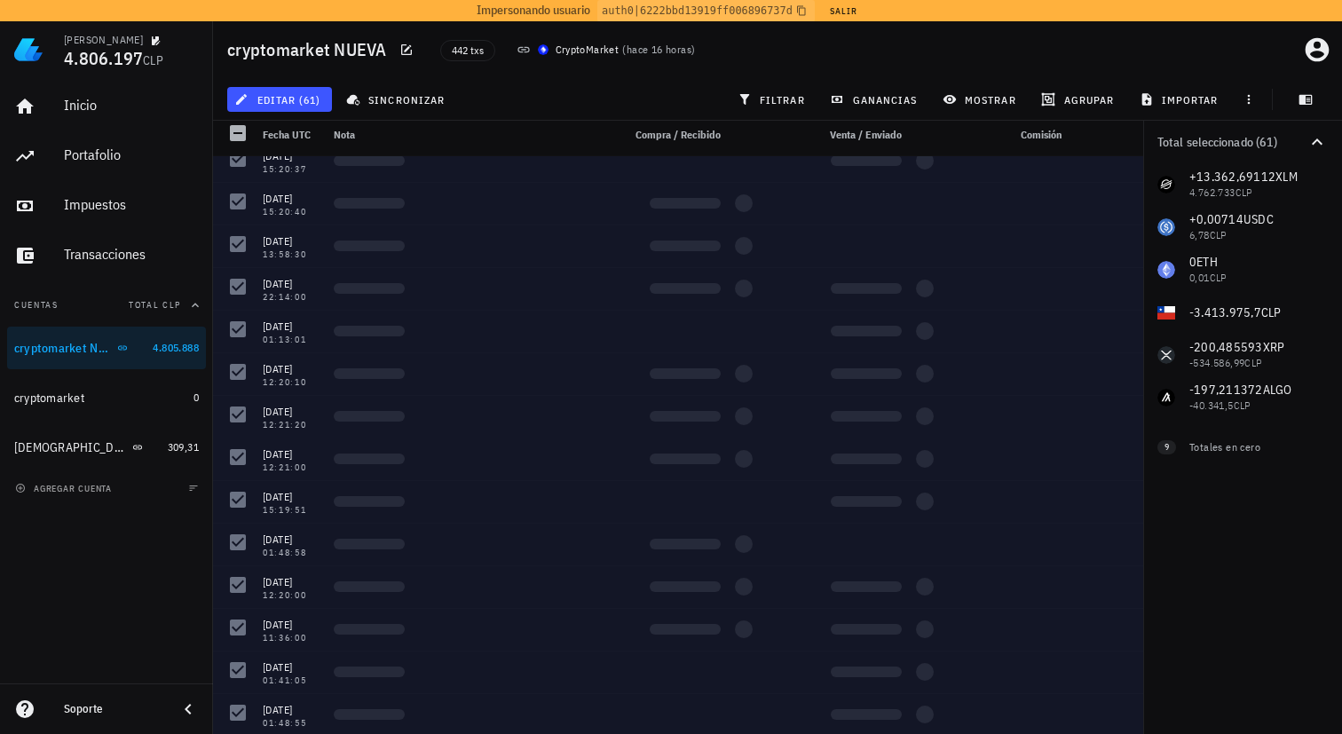
scroll to position [0, 0]
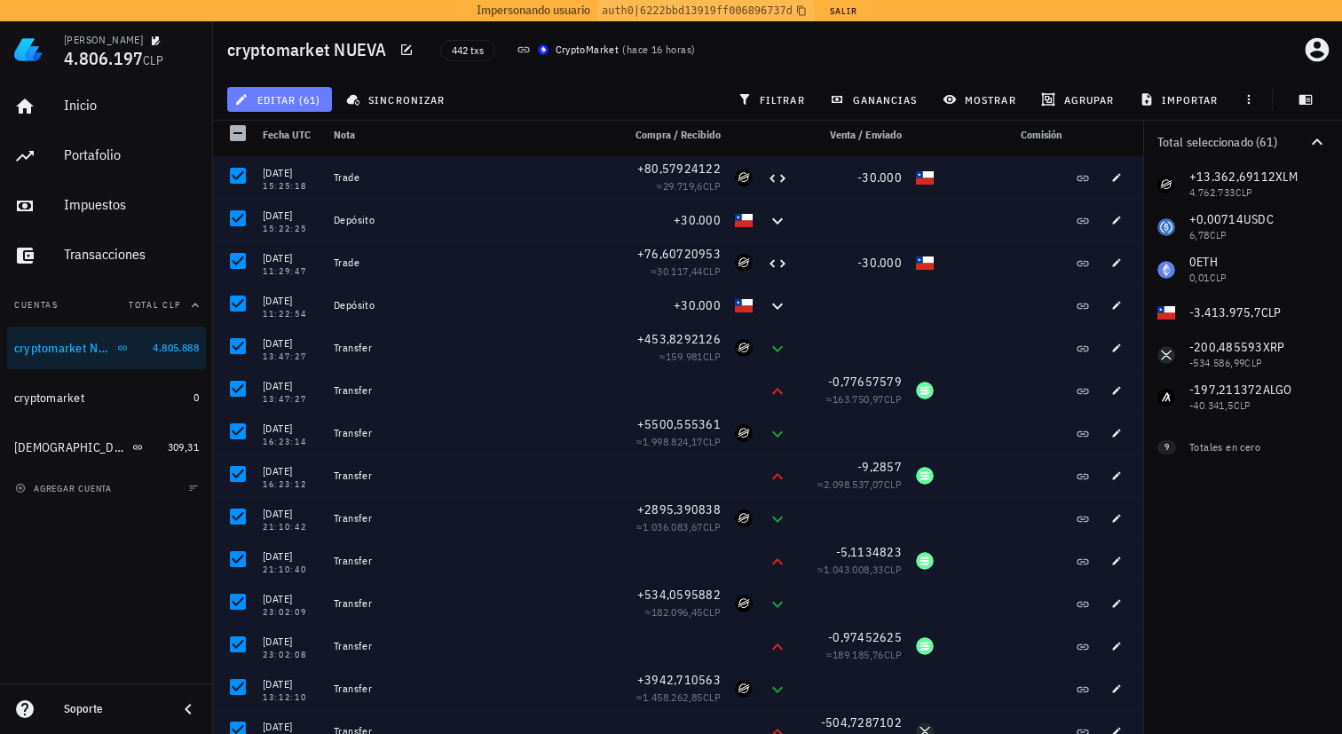
click at [280, 90] on button "editar (61)" at bounding box center [279, 99] width 105 height 25
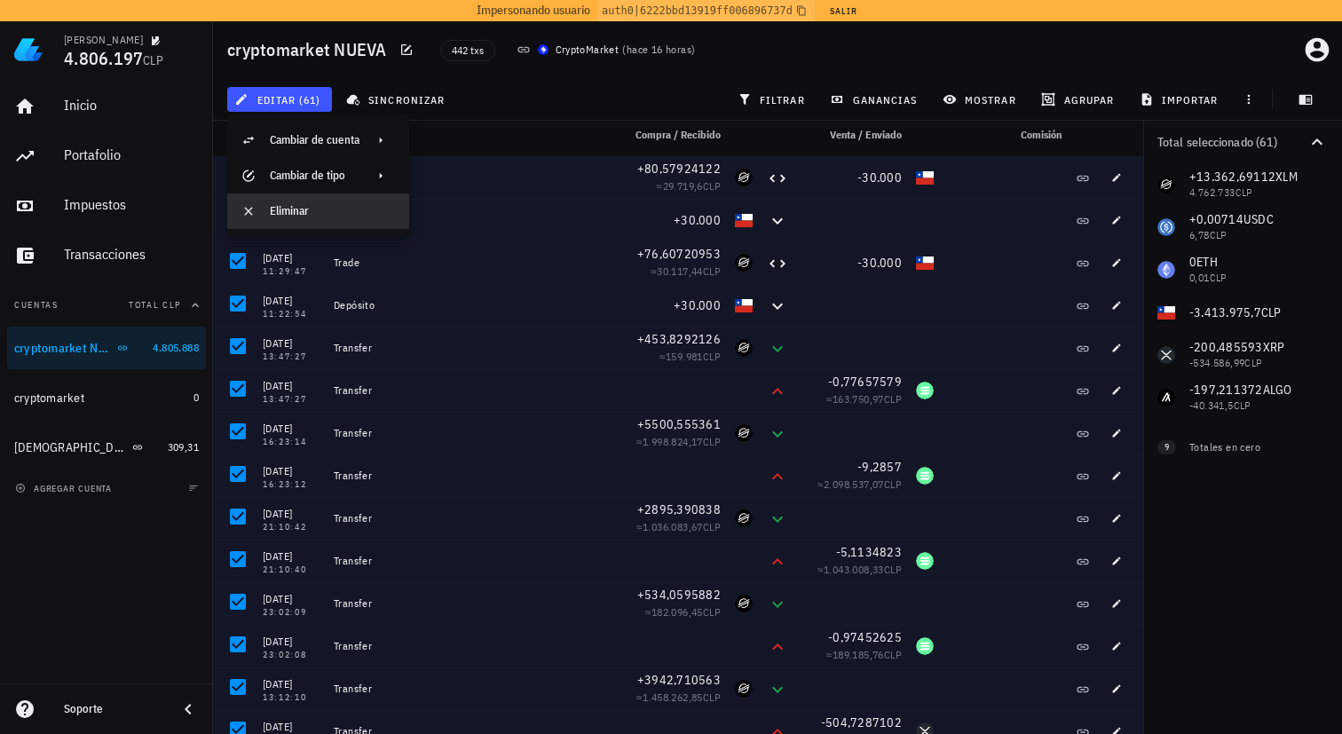
click at [337, 217] on div "Eliminar" at bounding box center [332, 211] width 125 height 14
